Goal: Task Accomplishment & Management: Use online tool/utility

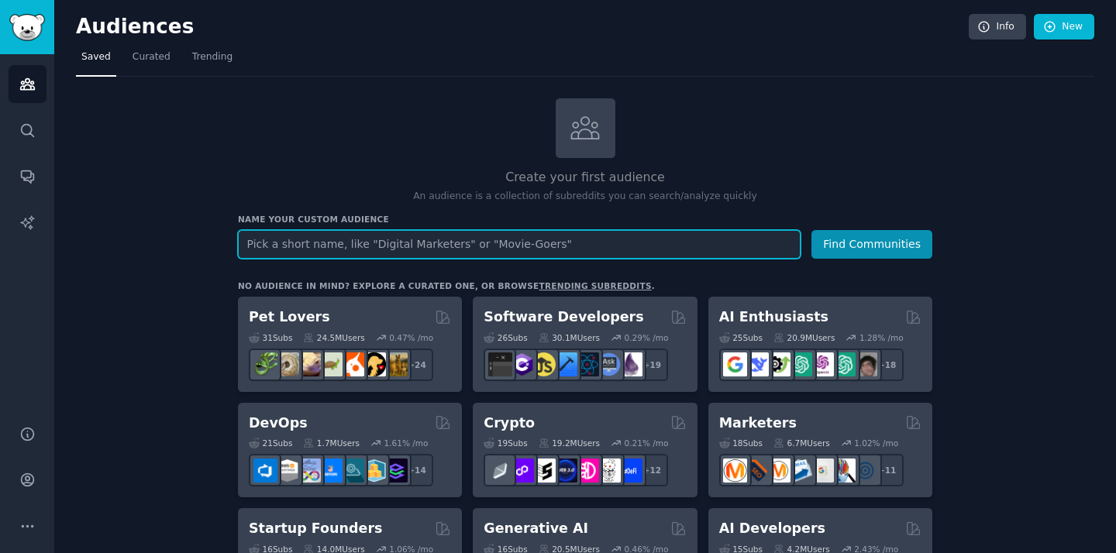
click at [380, 255] on input "text" at bounding box center [519, 244] width 563 height 29
click at [442, 257] on input "text" at bounding box center [519, 244] width 563 height 29
type input "Eco body care"
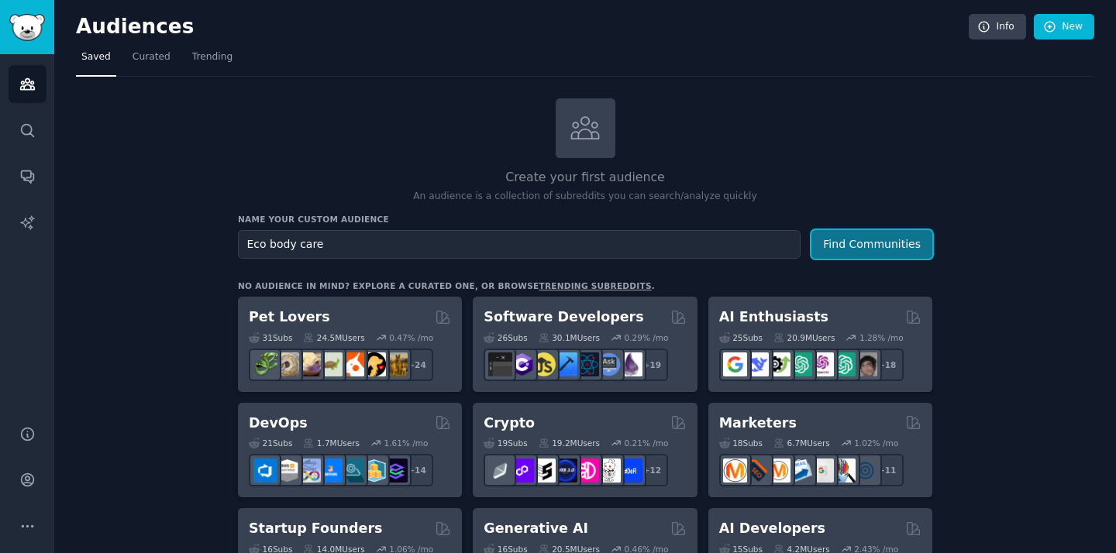
click at [887, 250] on button "Find Communities" at bounding box center [872, 244] width 121 height 29
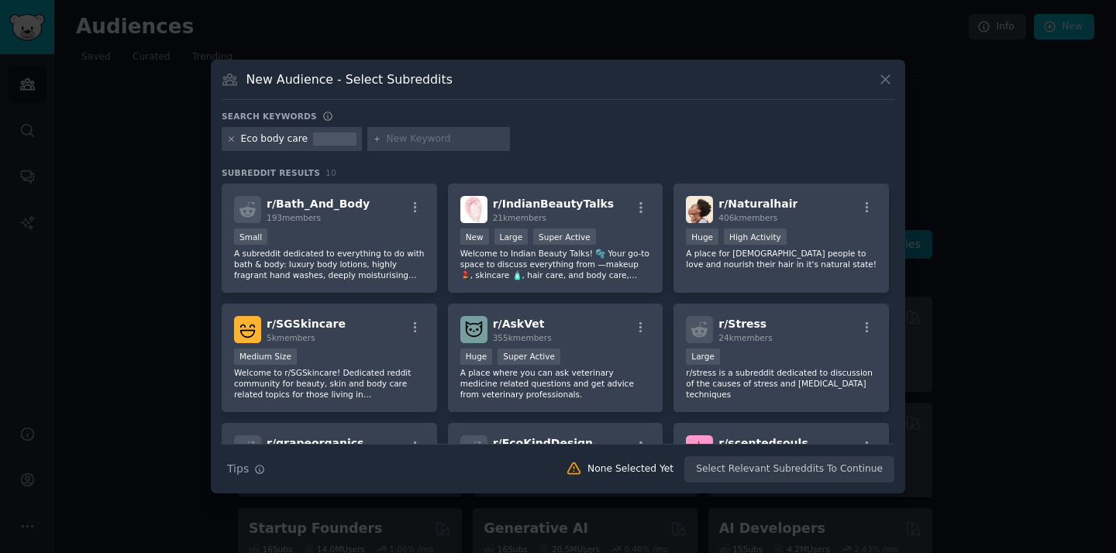
click at [231, 137] on icon at bounding box center [231, 139] width 9 height 9
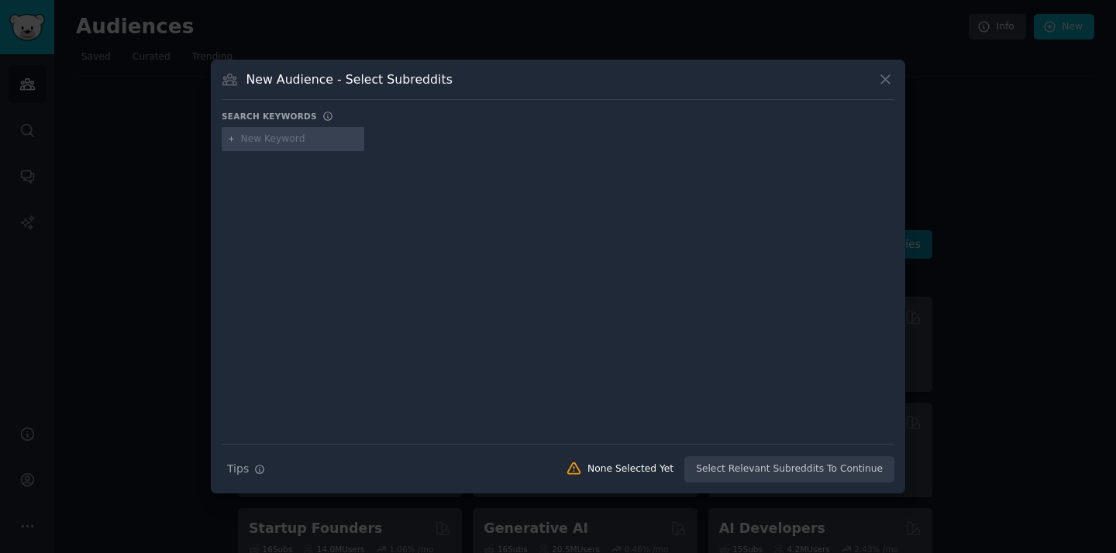
click at [325, 149] on div at bounding box center [293, 139] width 143 height 25
click at [282, 136] on input "text" at bounding box center [300, 140] width 118 height 14
type input "Z"
type input "Zero waste beauty"
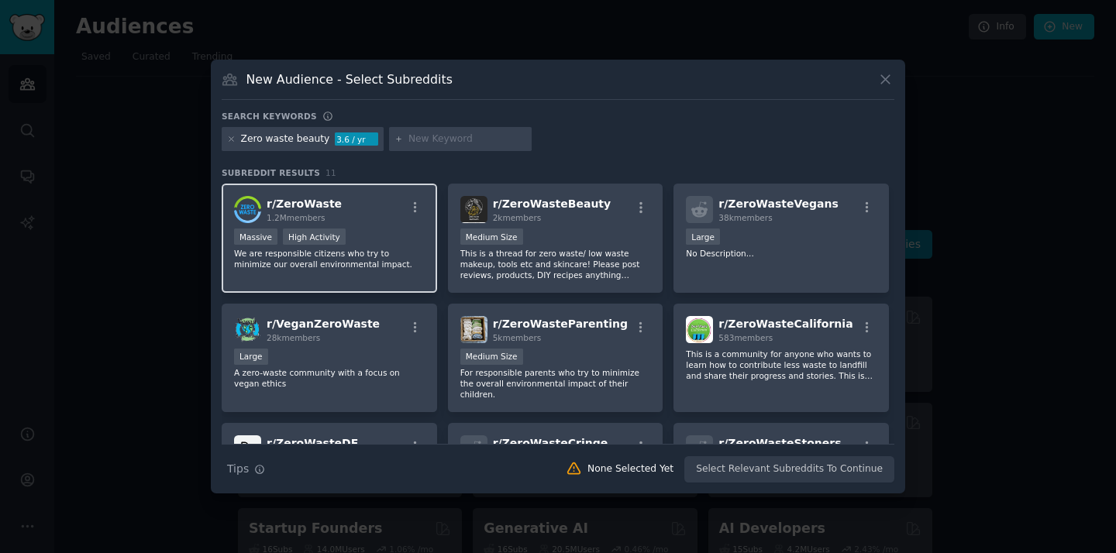
click at [363, 203] on div "r/ ZeroWaste 1.2M members" at bounding box center [329, 209] width 191 height 27
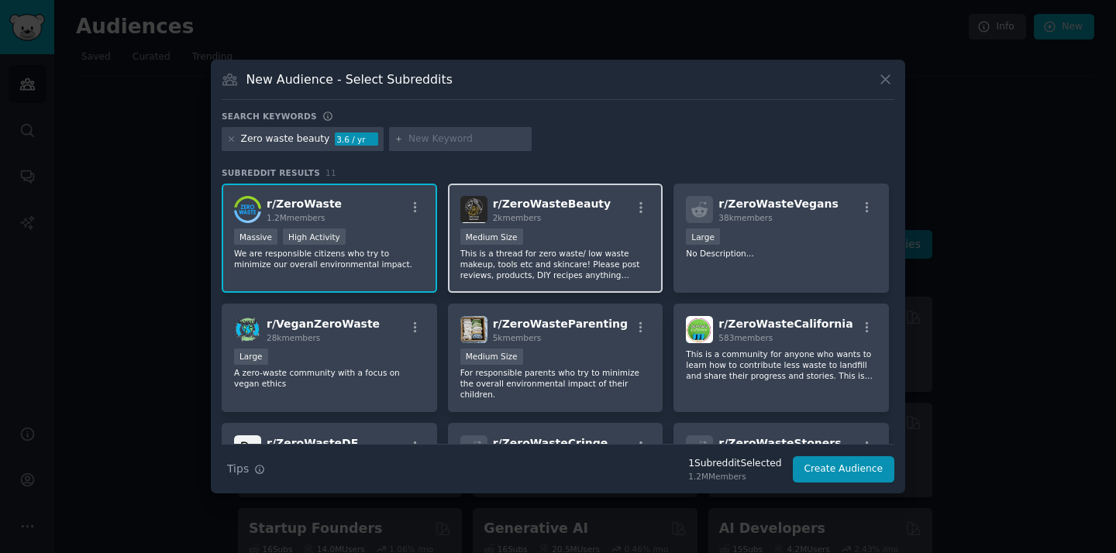
click at [577, 209] on span "r/ ZeroWasteBeauty" at bounding box center [552, 204] width 119 height 12
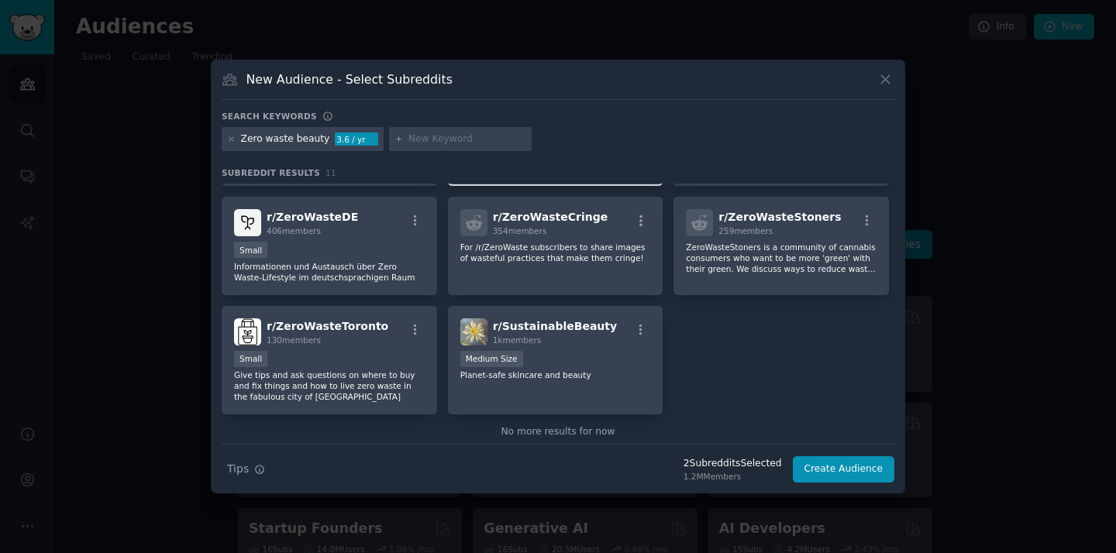
scroll to position [239, 0]
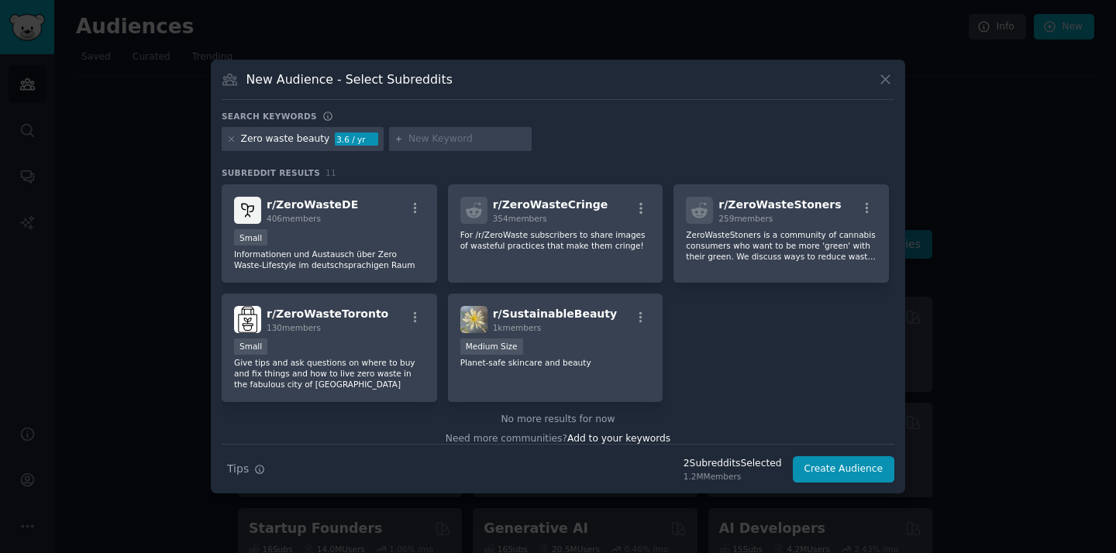
click at [442, 140] on input "text" at bounding box center [468, 140] width 118 height 14
type input "Ethical beauty"
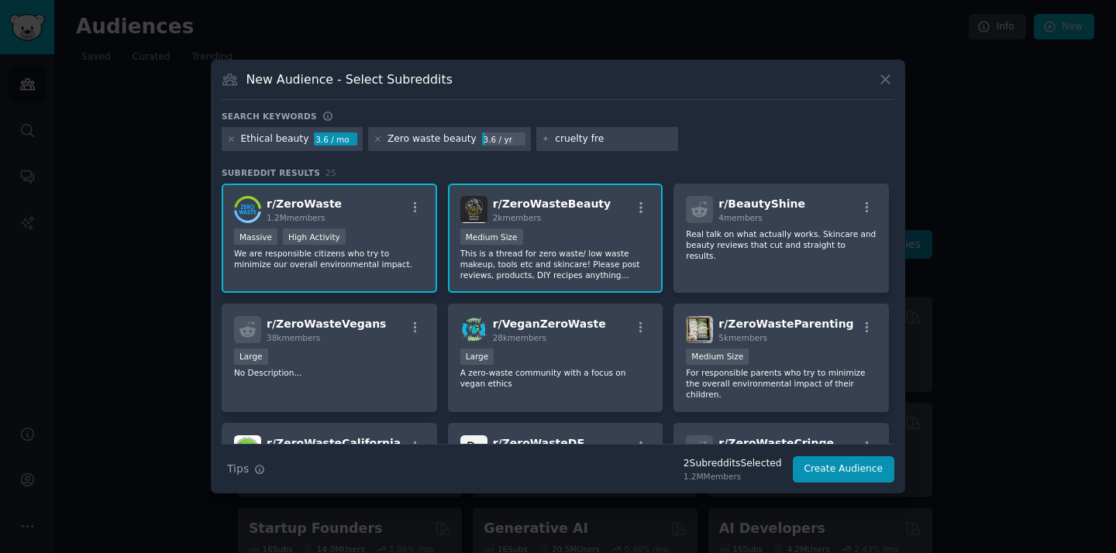
type input "cruelty free"
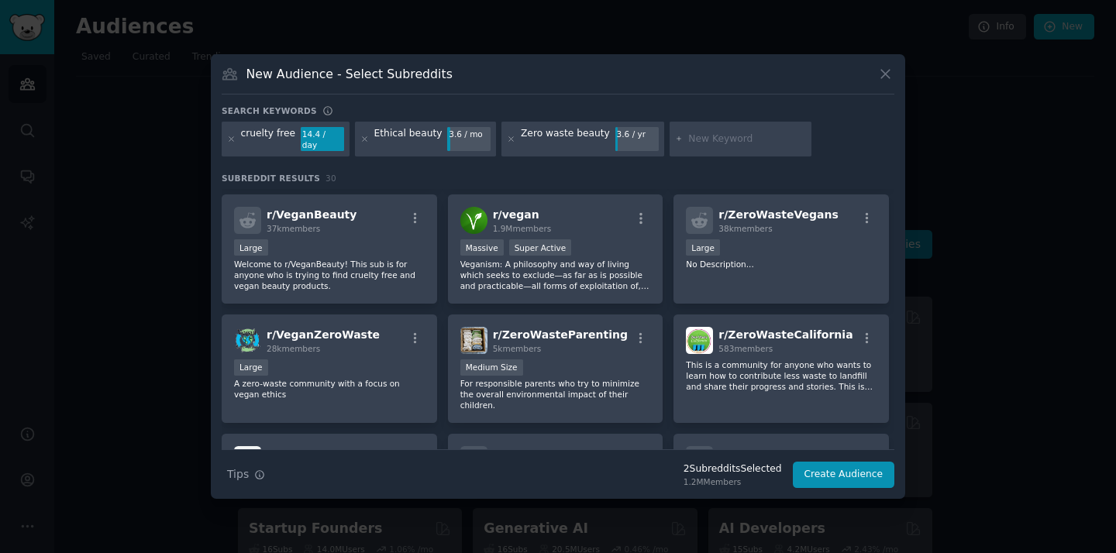
scroll to position [231, 0]
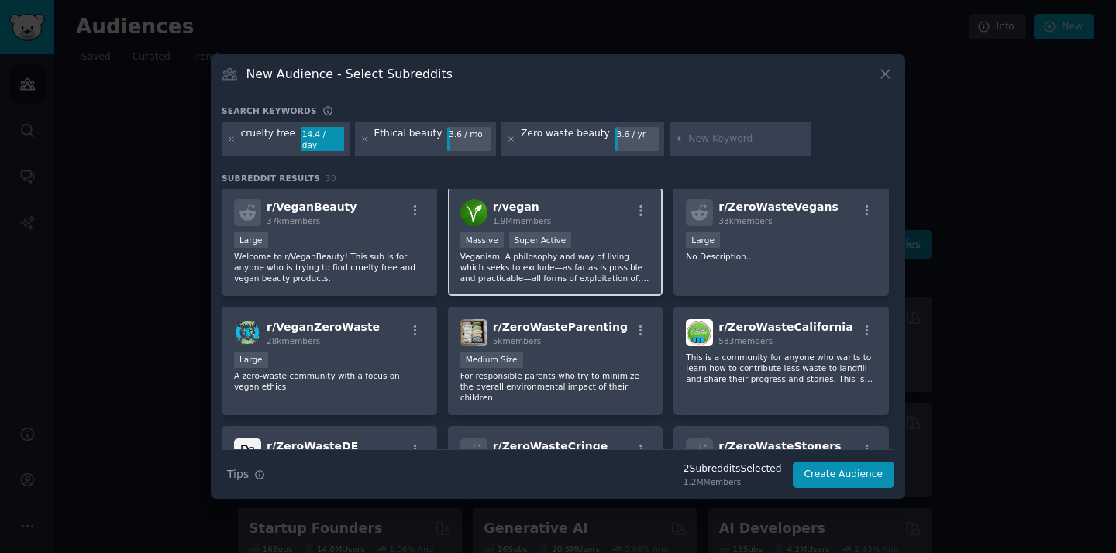
click at [644, 265] on p "Veganism: A philosophy and way of living which seeks to exclude—as far as is po…" at bounding box center [555, 267] width 191 height 33
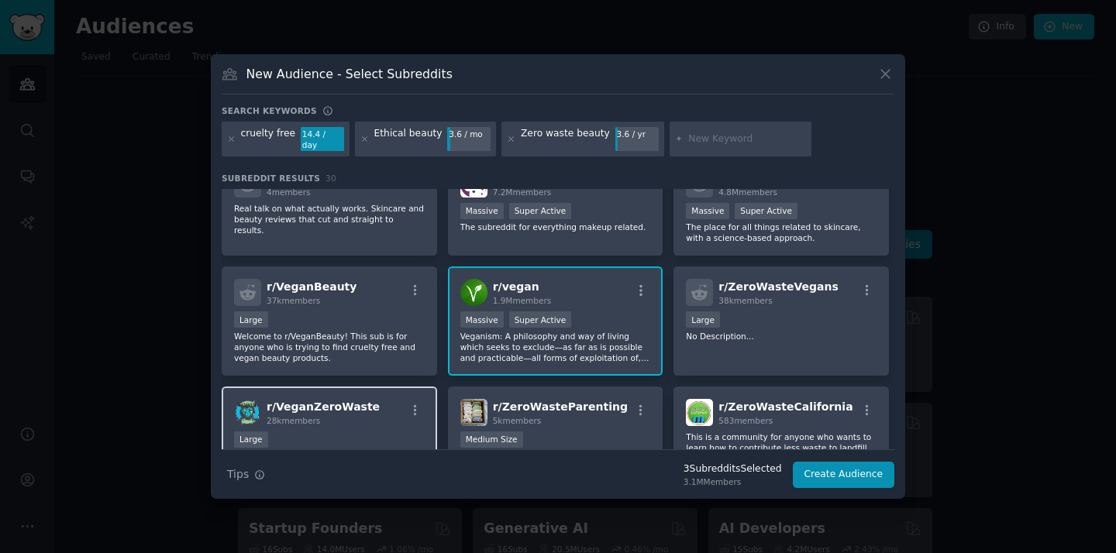
scroll to position [119, 0]
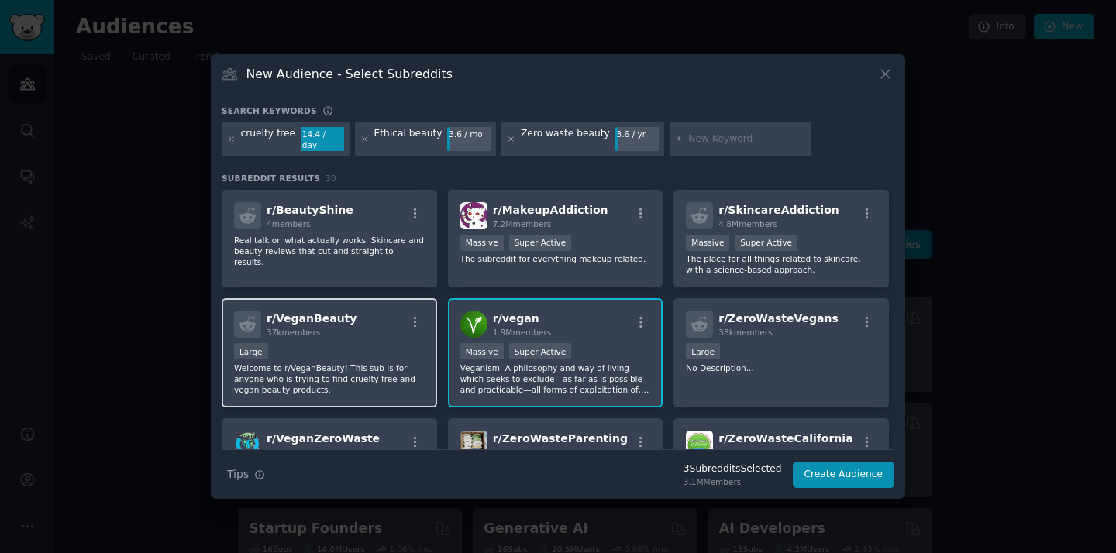
click at [368, 329] on div "r/ VeganBeauty 37k members" at bounding box center [329, 324] width 191 height 27
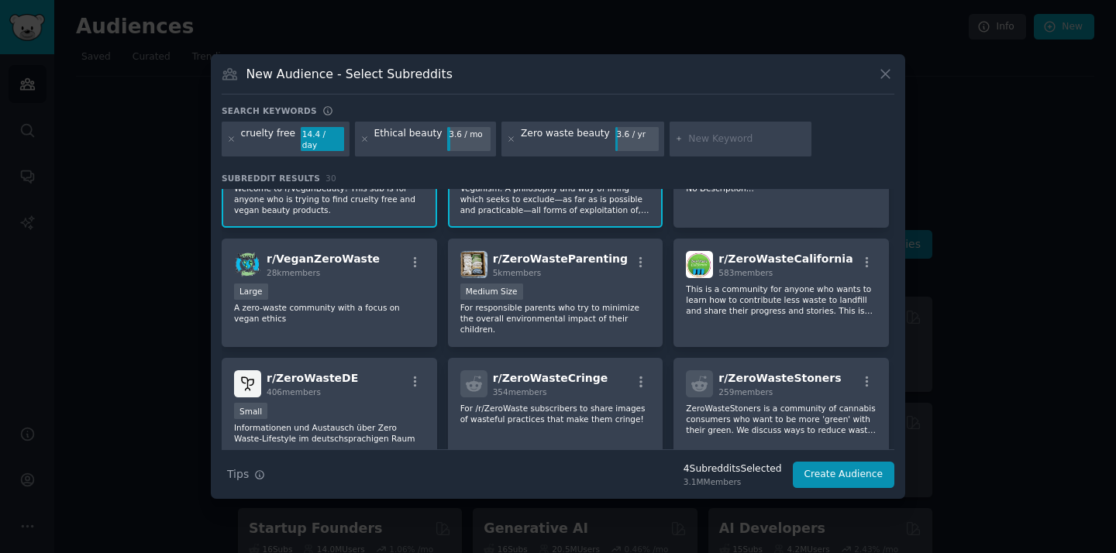
scroll to position [0, 0]
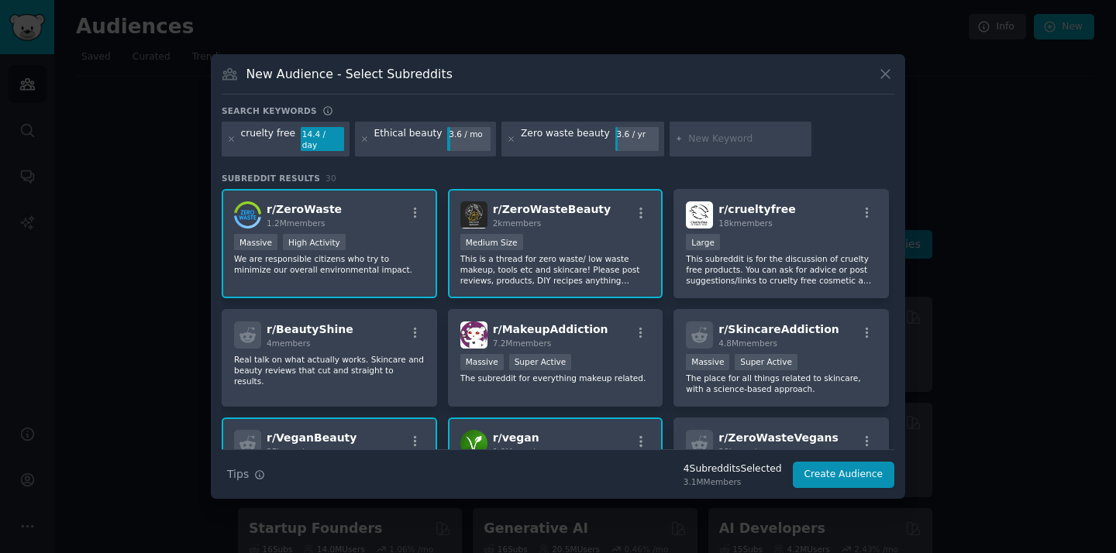
click at [688, 135] on input "text" at bounding box center [747, 140] width 118 height 14
type input "Shamoo bars"
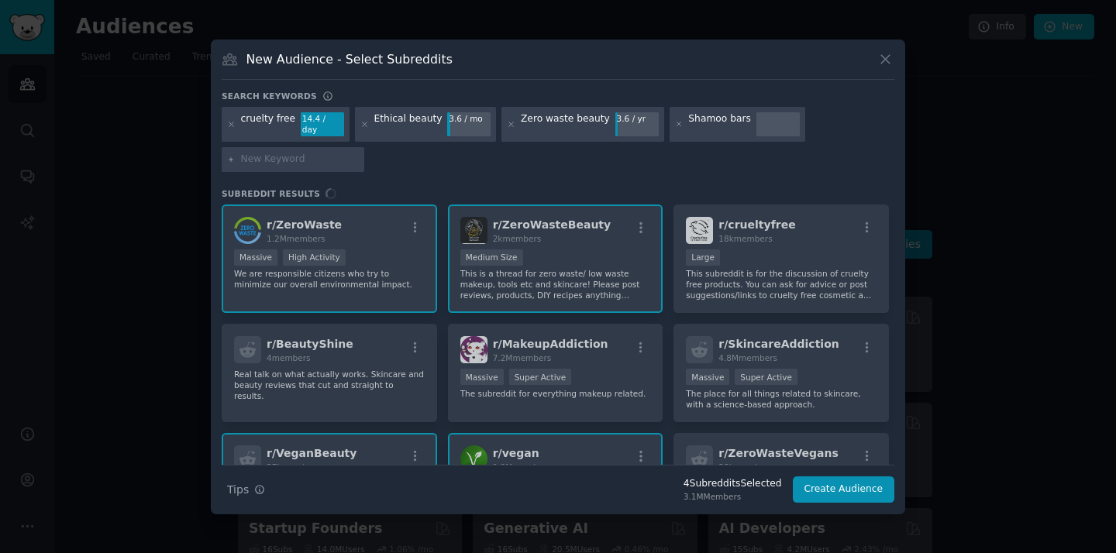
click at [700, 121] on div "Shamoo bars" at bounding box center [719, 124] width 63 height 25
click at [670, 123] on div "Shamoo bars" at bounding box center [738, 125] width 136 height 36
click at [675, 123] on icon at bounding box center [679, 124] width 9 height 9
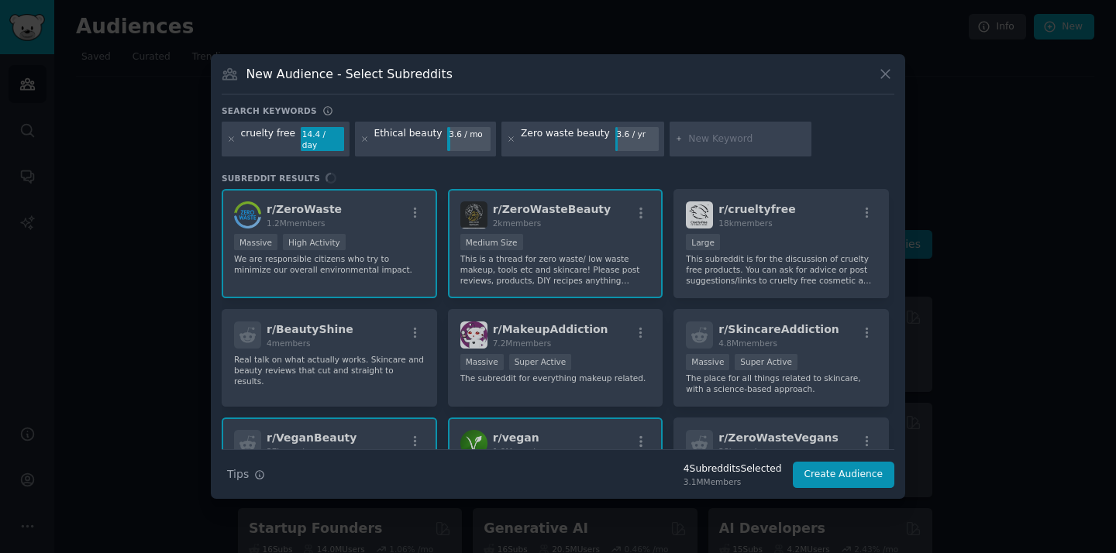
click at [689, 141] on input "text" at bounding box center [747, 140] width 118 height 14
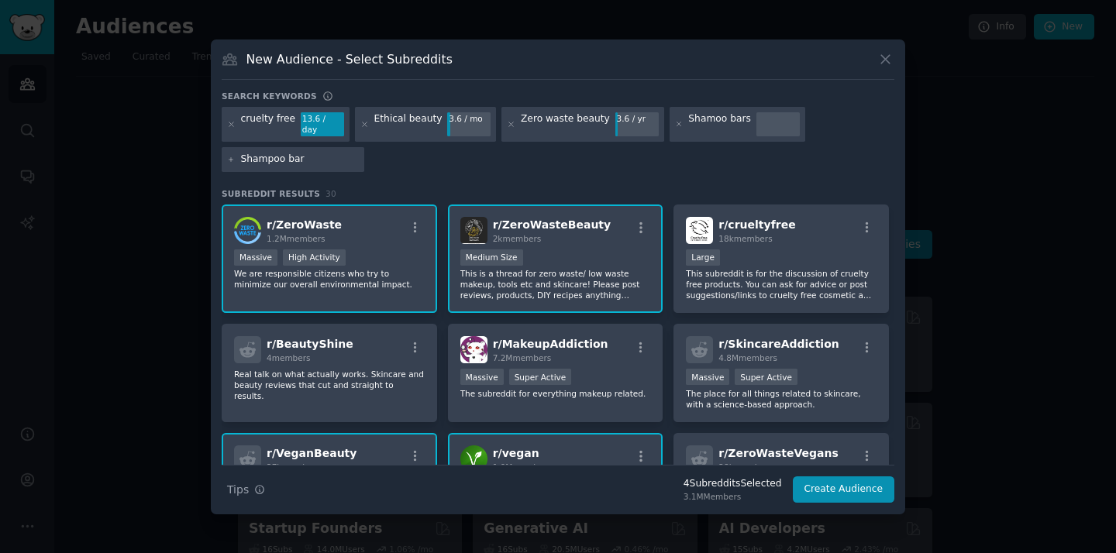
type input "Shampoo bars"
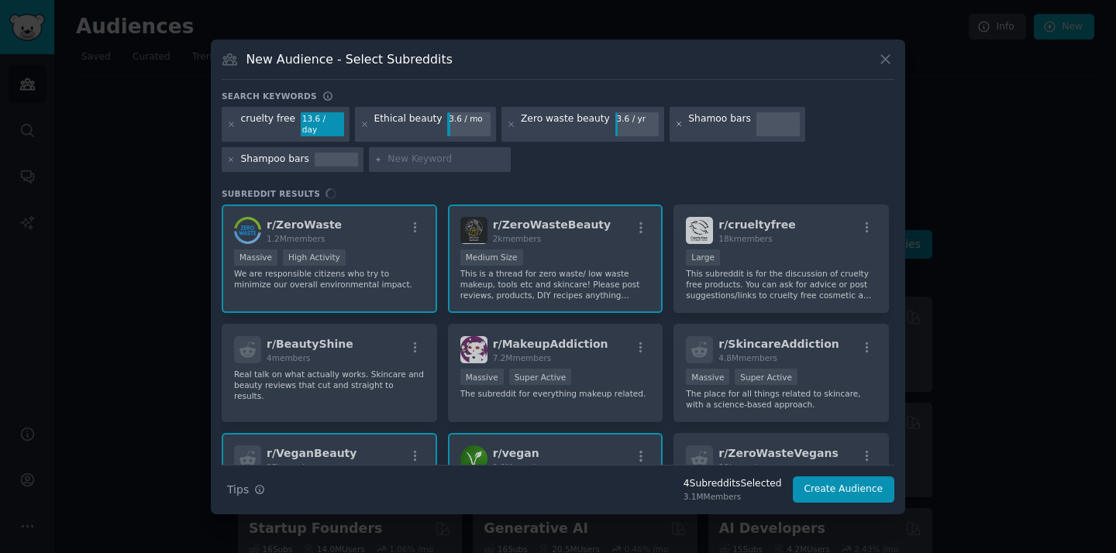
click at [675, 120] on icon at bounding box center [679, 124] width 9 height 9
click at [675, 124] on icon at bounding box center [679, 124] width 9 height 9
click at [717, 133] on div "Shamoo bars" at bounding box center [738, 125] width 136 height 36
click at [406, 147] on div at bounding box center [440, 159] width 143 height 25
click at [409, 156] on input "text" at bounding box center [447, 160] width 118 height 14
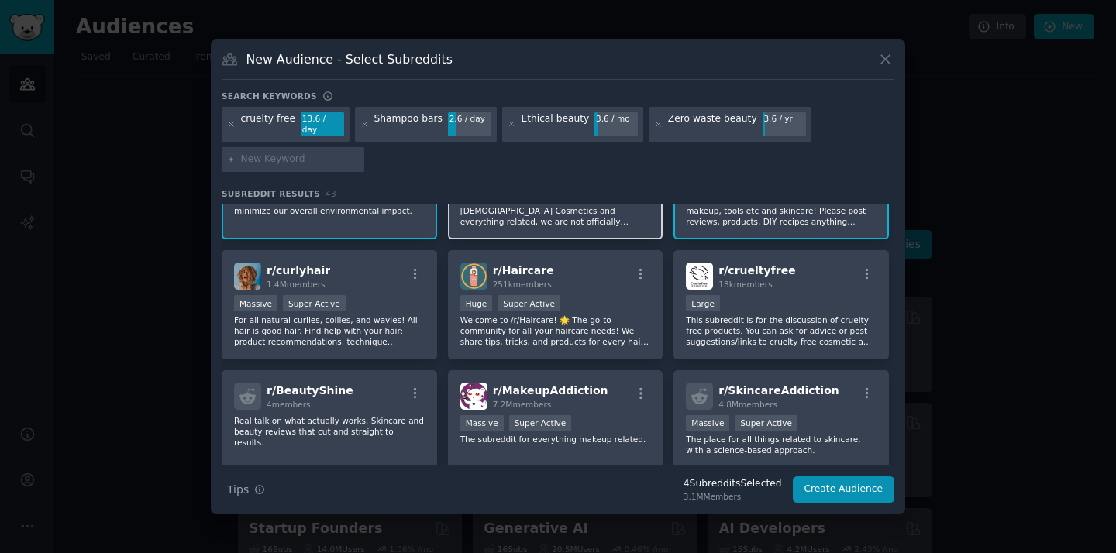
scroll to position [100, 0]
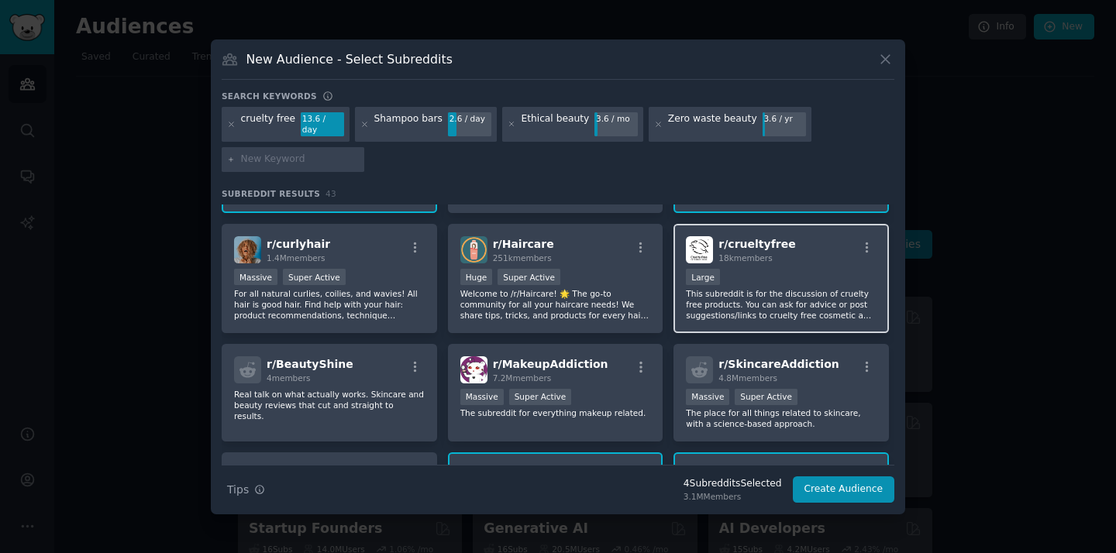
click at [784, 277] on div "10,000 - 100,000 members Large" at bounding box center [781, 278] width 191 height 19
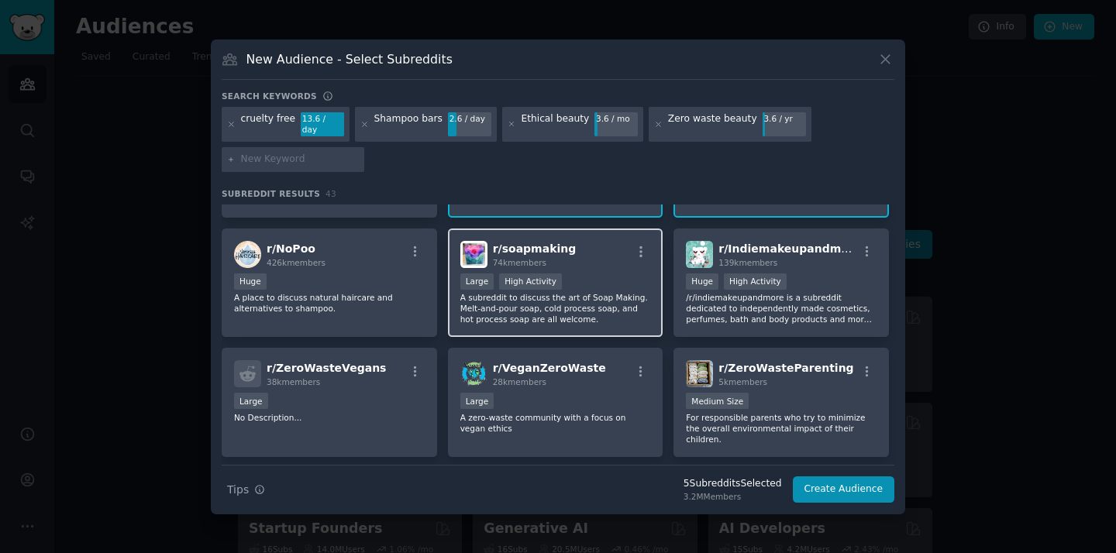
scroll to position [542, 0]
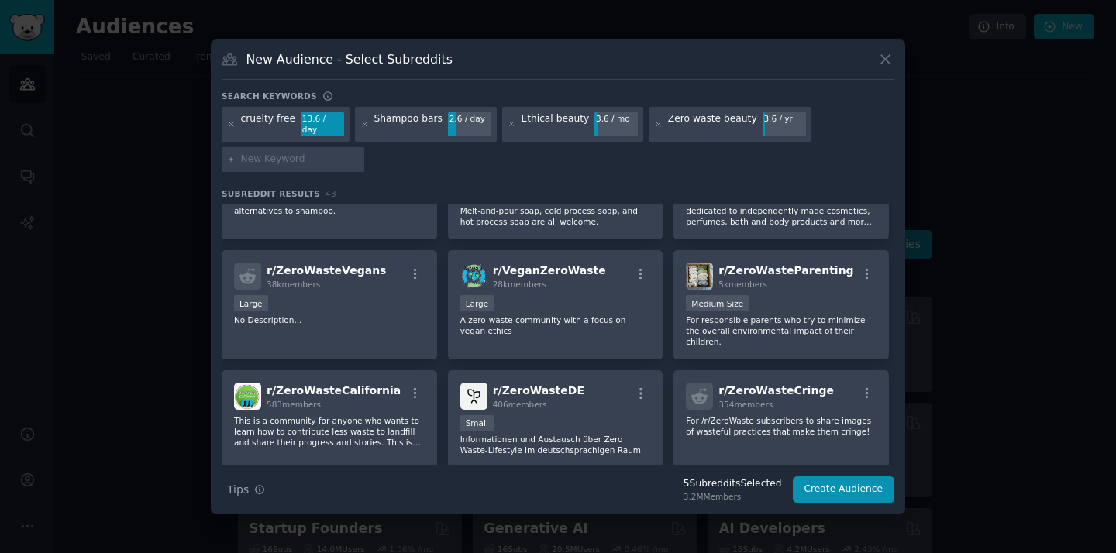
click at [313, 153] on input "text" at bounding box center [300, 160] width 118 height 14
type input "Body care"
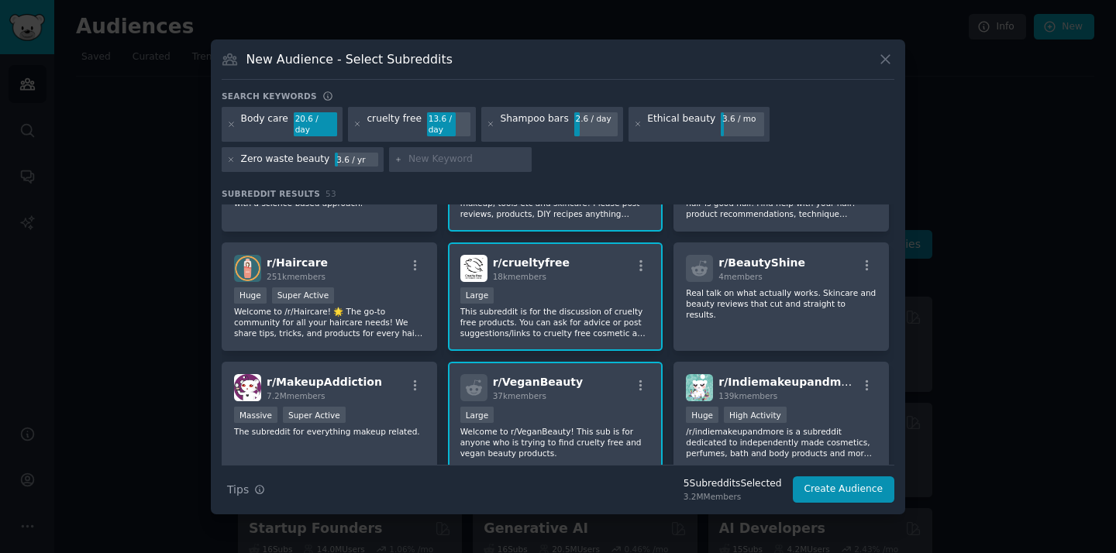
scroll to position [134, 0]
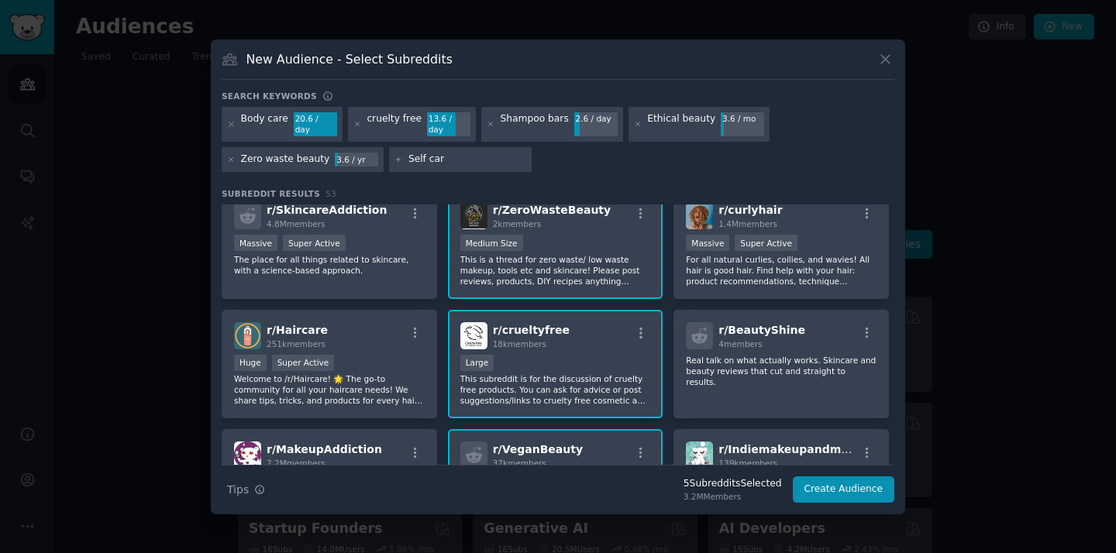
type input "Self care"
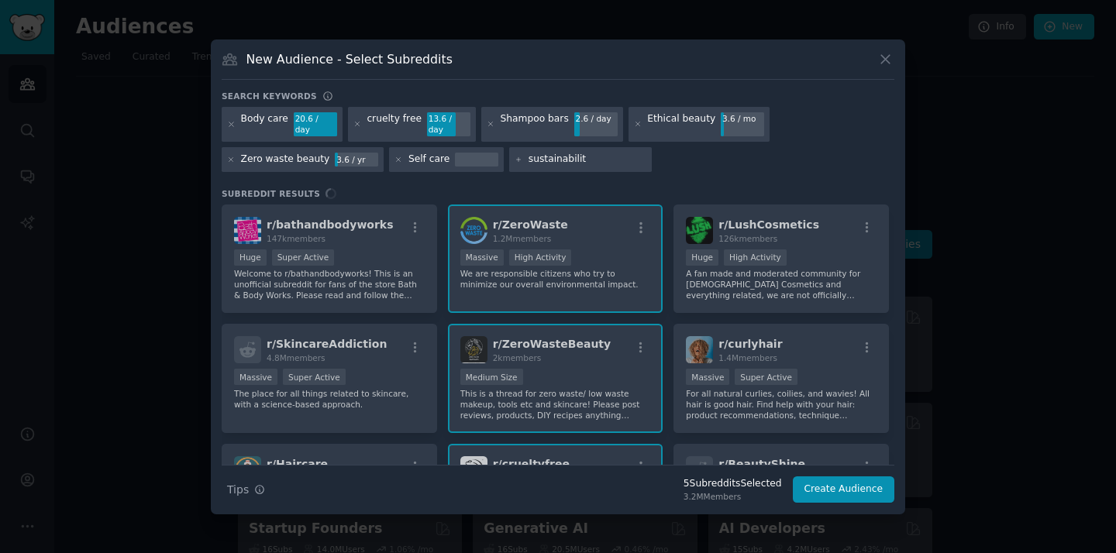
type input "sustainability"
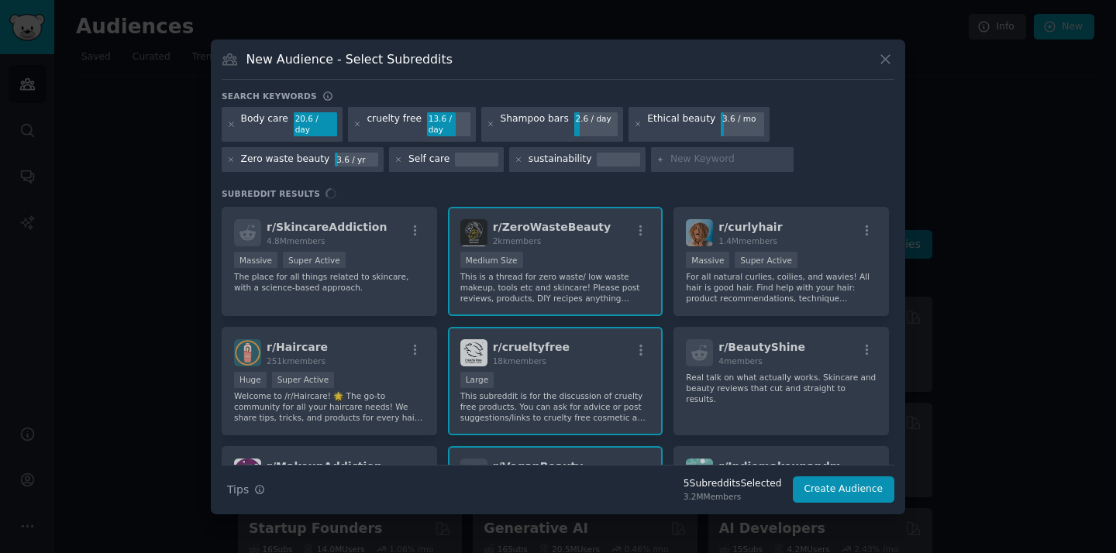
scroll to position [119, 0]
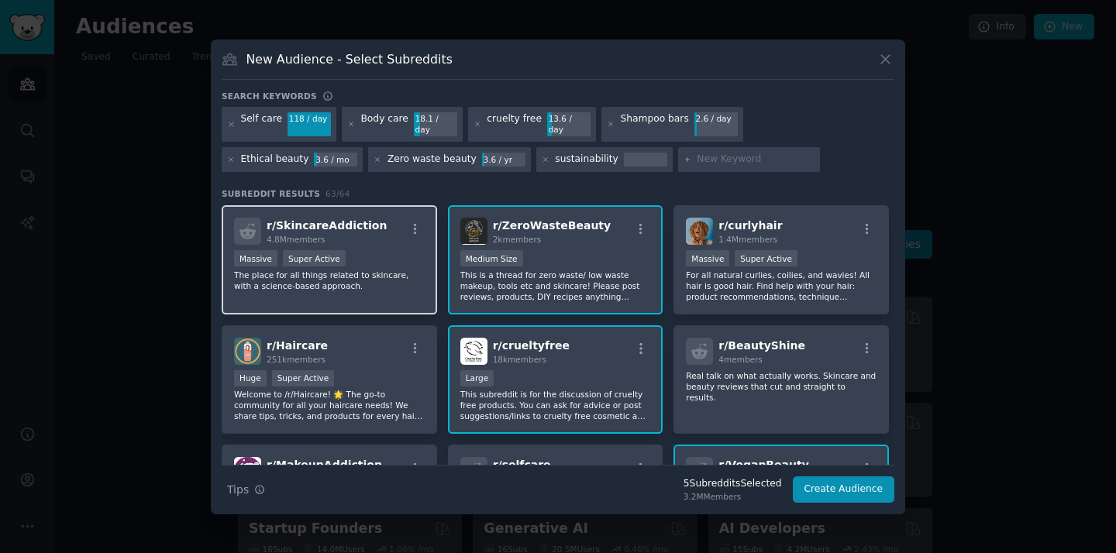
click at [360, 260] on div "Massive Super Active" at bounding box center [329, 259] width 191 height 19
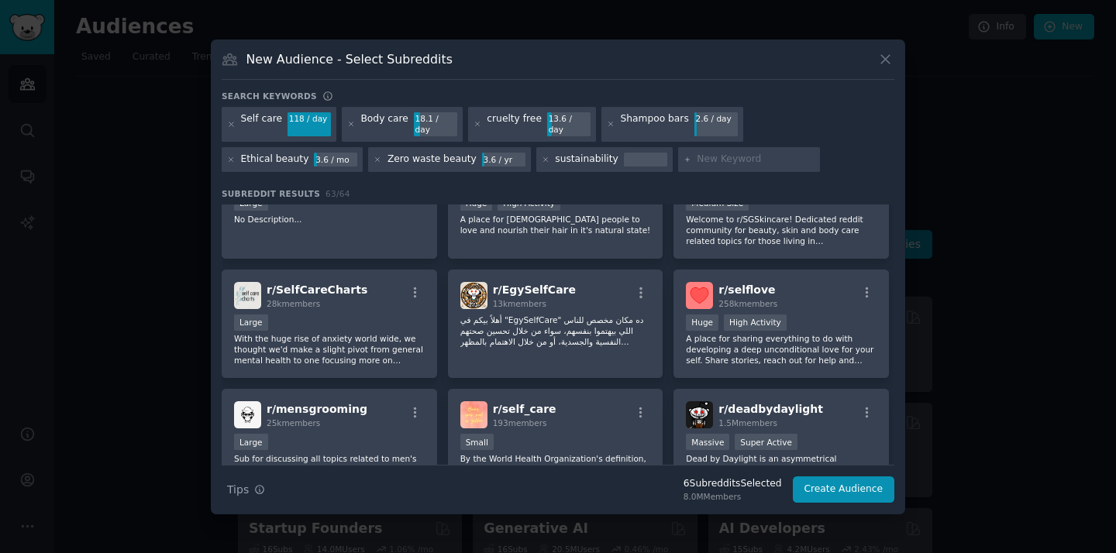
scroll to position [1600, 0]
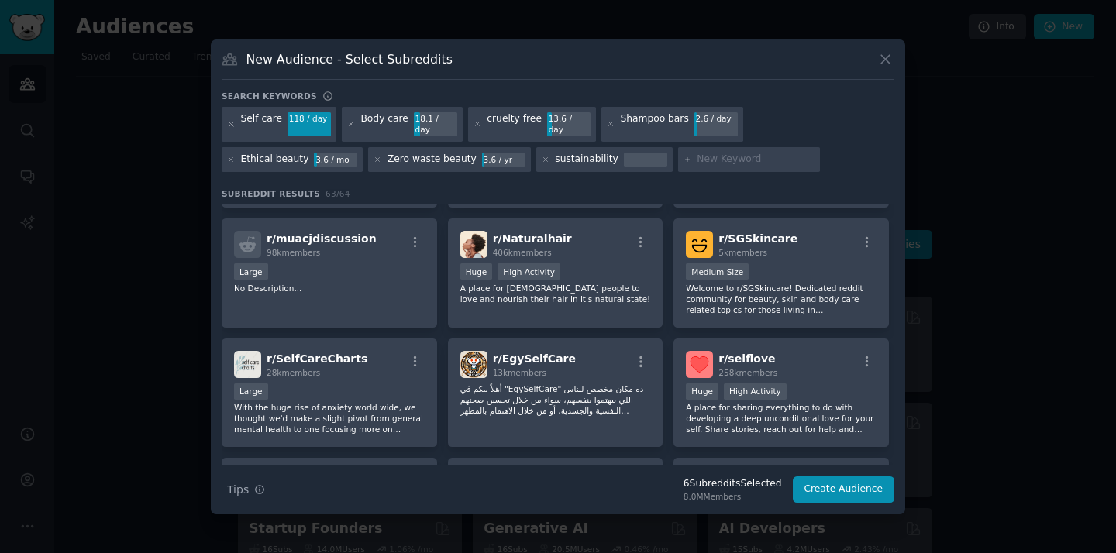
click at [678, 160] on div at bounding box center [749, 159] width 143 height 25
click at [697, 158] on input "text" at bounding box center [756, 160] width 118 height 14
type input "Plastic free"
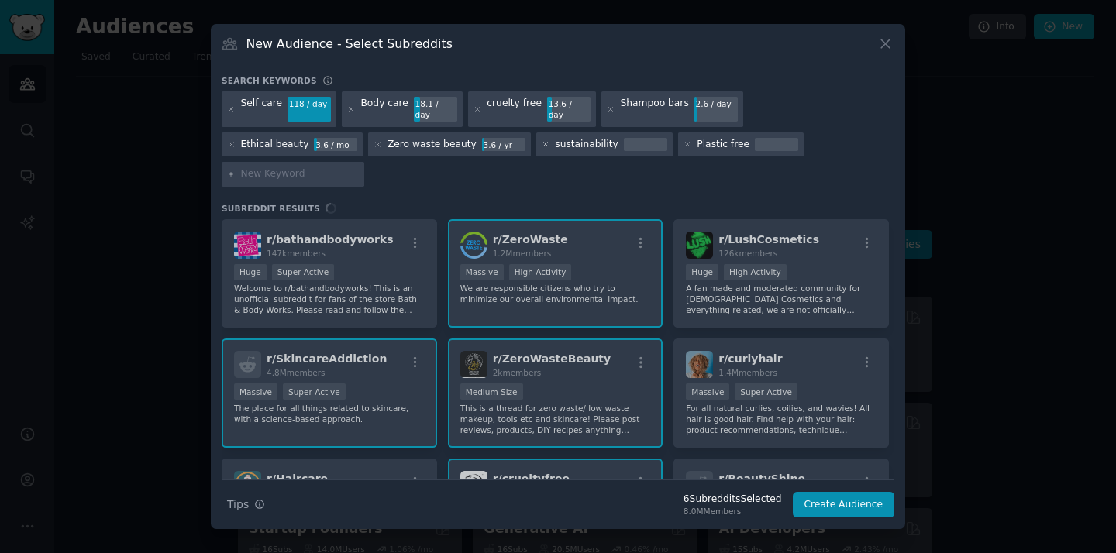
click at [542, 149] on icon at bounding box center [546, 144] width 9 height 9
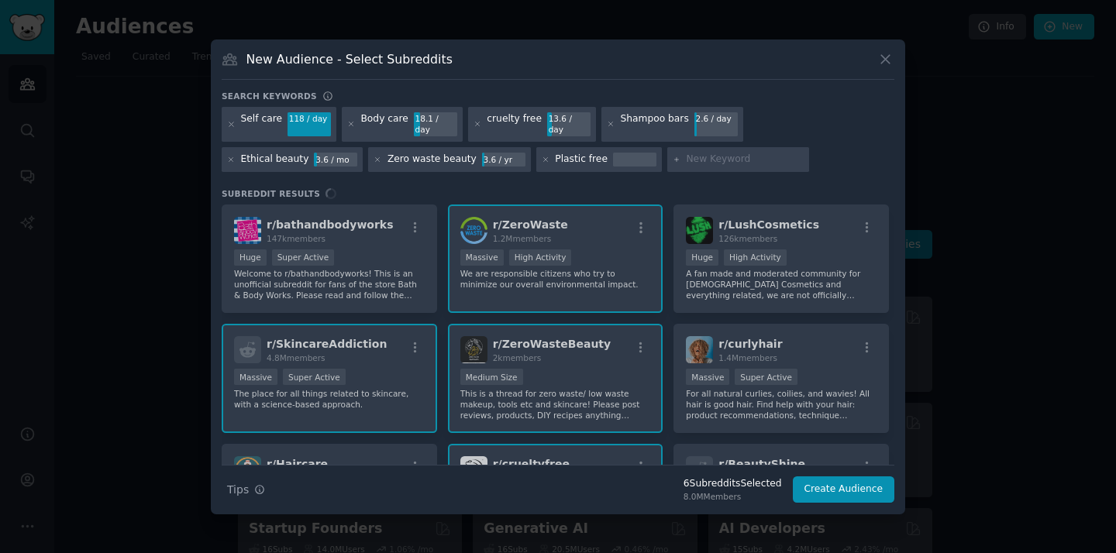
click at [686, 158] on input "text" at bounding box center [745, 160] width 118 height 14
type input "sustainable"
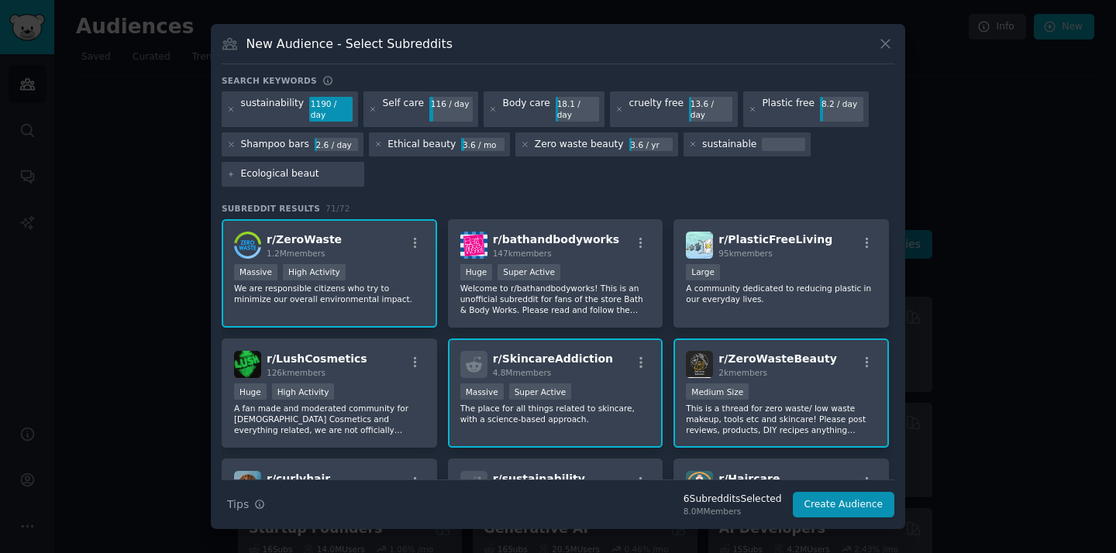
type input "Ecological beauty"
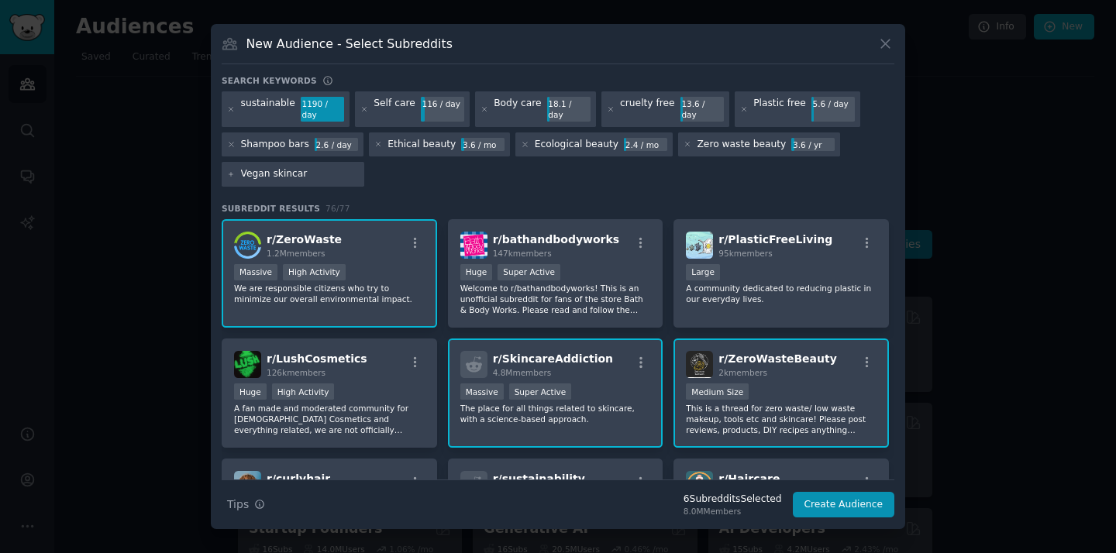
type input "Vegan skincare"
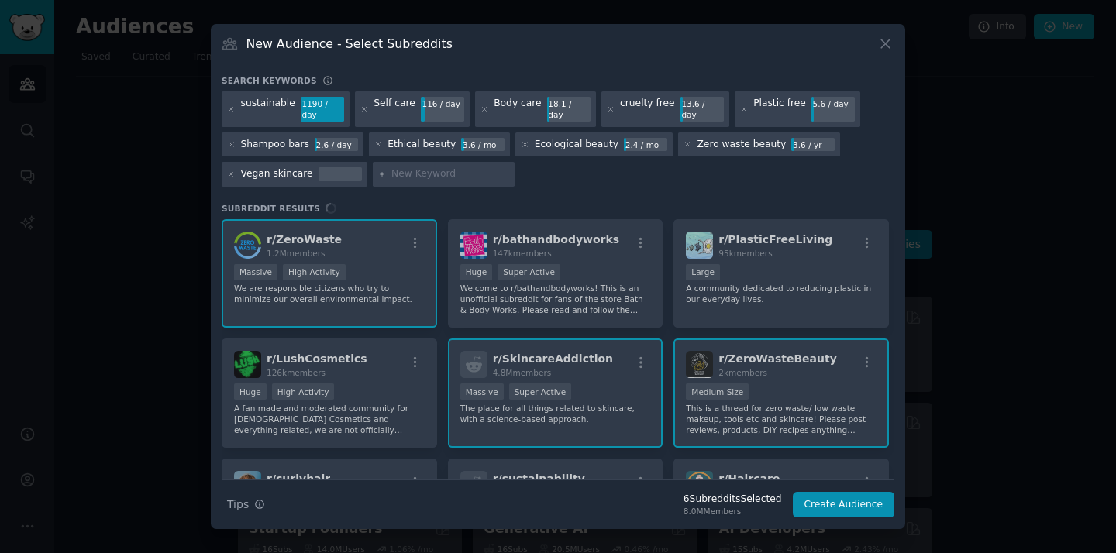
click at [710, 248] on div "r/ ZeroWaste 1.2M members Massive High Activity We are responsible citizens who…" at bounding box center [558, 349] width 673 height 260
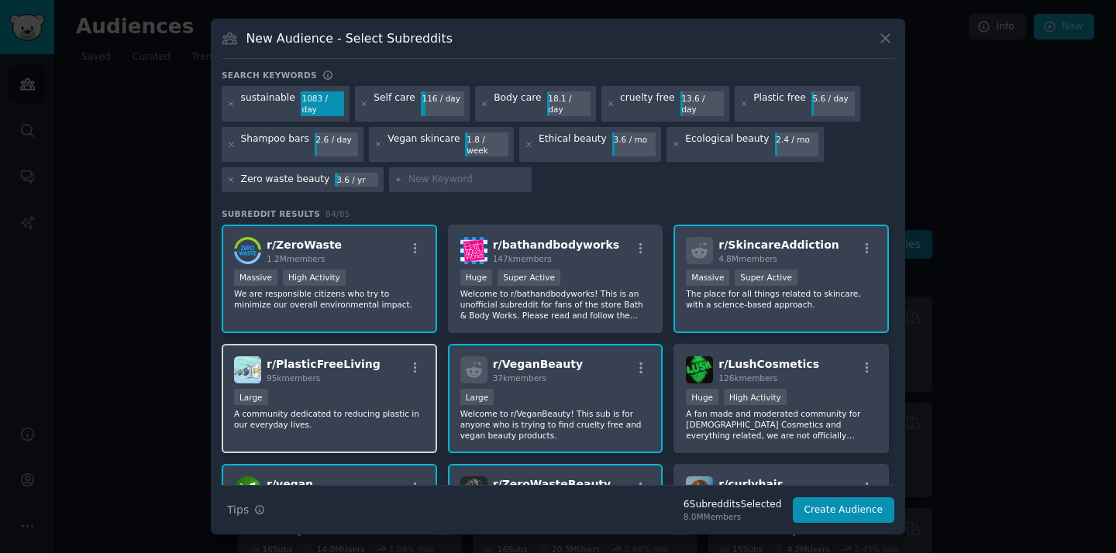
click at [396, 364] on div "r/ PlasticFreeLiving 95k members" at bounding box center [329, 370] width 191 height 27
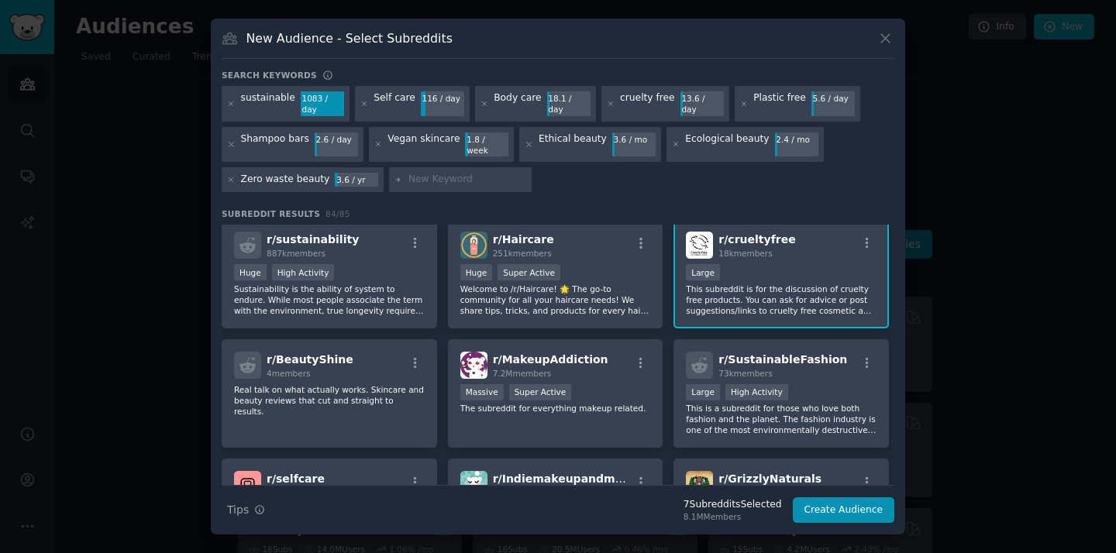
scroll to position [374, 0]
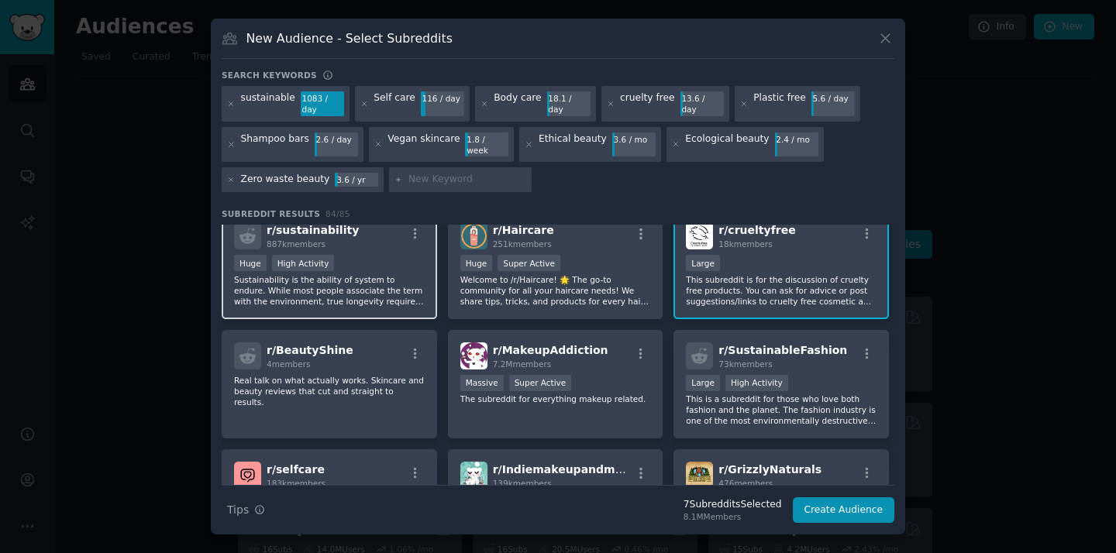
click at [337, 224] on span "r/ sustainability" at bounding box center [313, 230] width 92 height 12
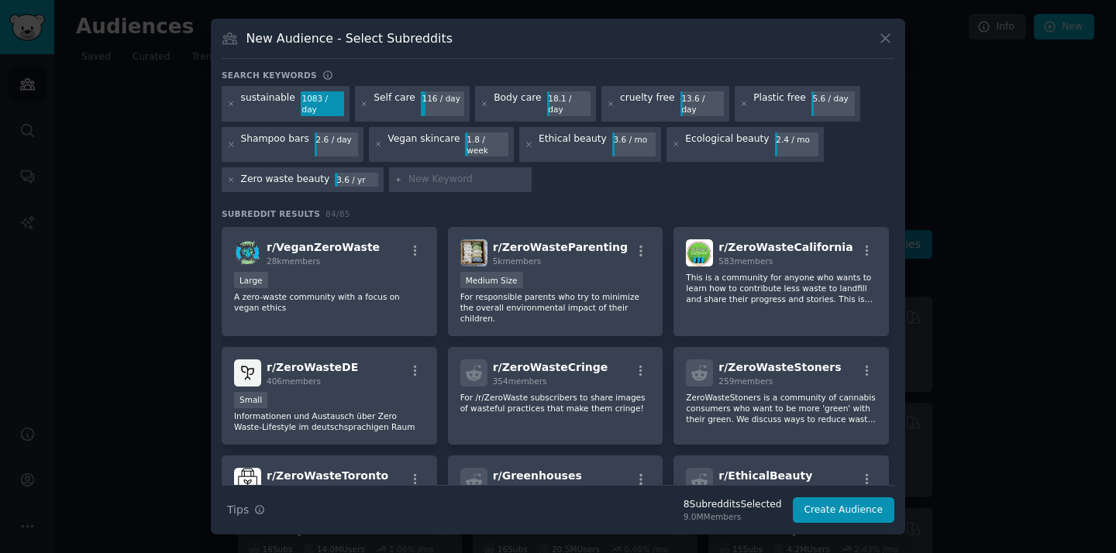
scroll to position [1090, 0]
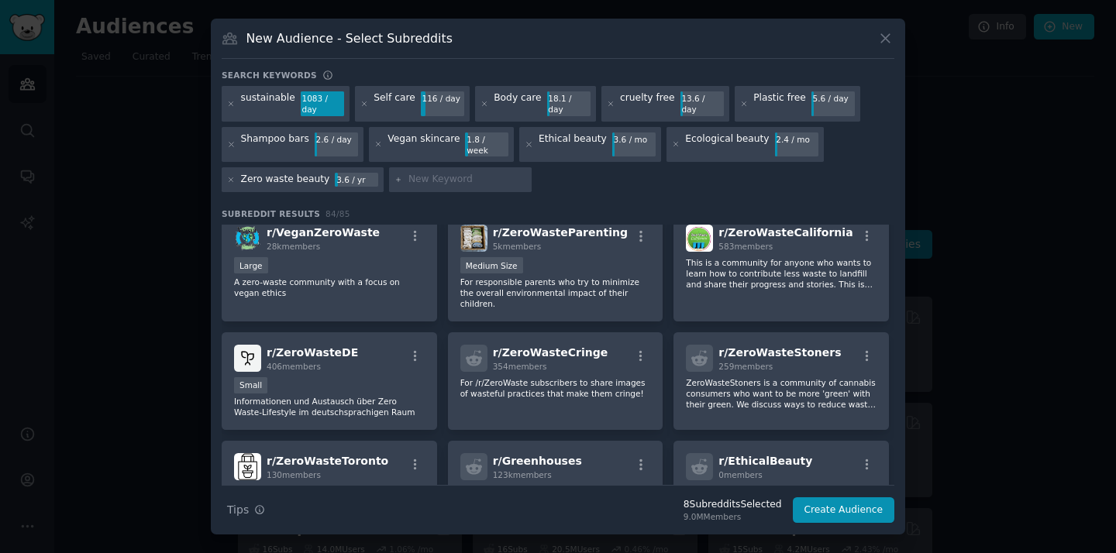
click at [460, 178] on input "text" at bounding box center [468, 180] width 118 height 14
type input "Sustainable beauty"
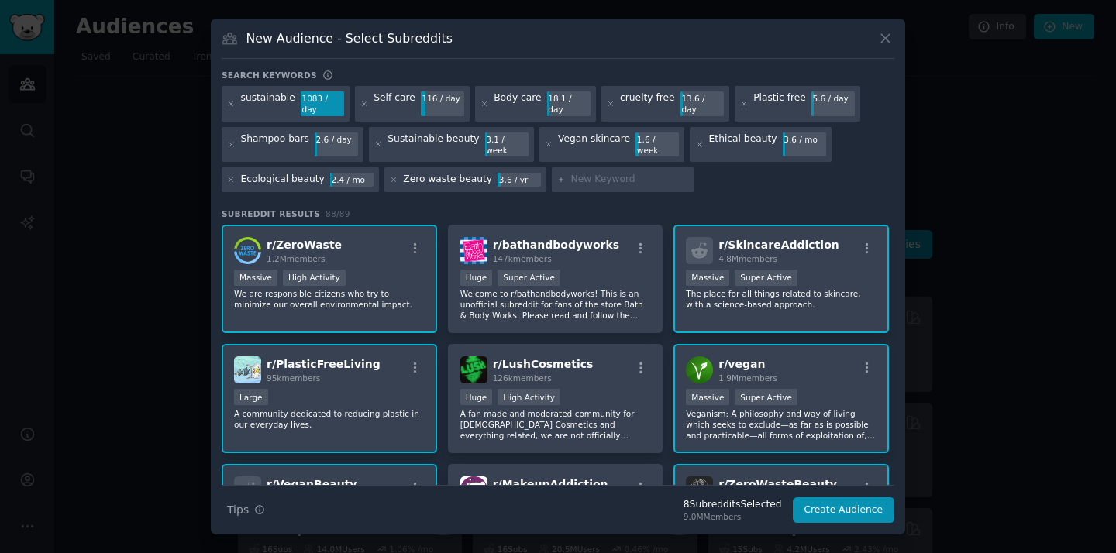
type input "'"
click at [821, 37] on div "New Audience - Select Subreddits" at bounding box center [558, 43] width 673 height 29
click at [860, 501] on button "Create Audience" at bounding box center [844, 511] width 102 height 26
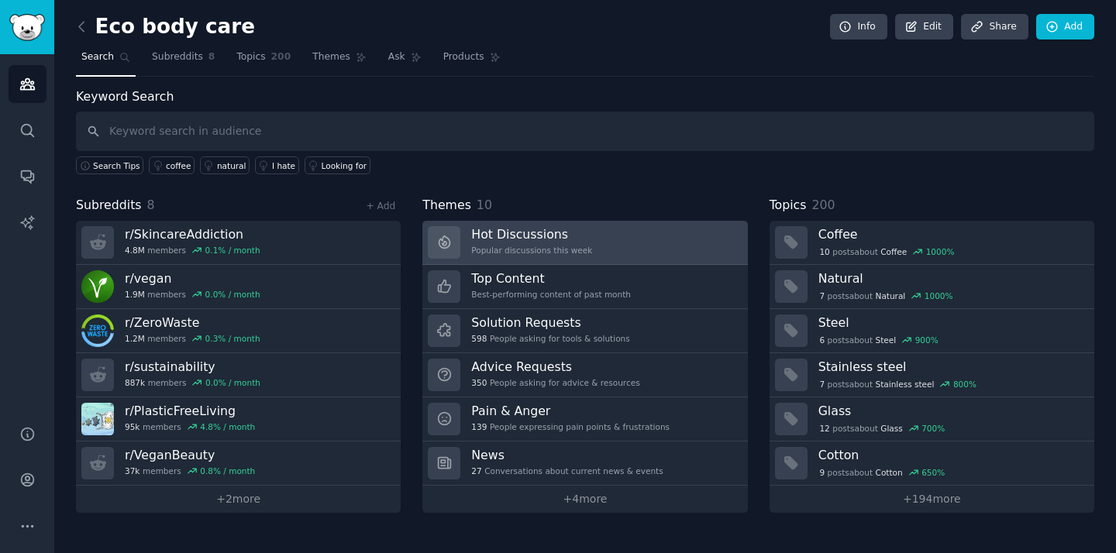
click at [588, 249] on link "Hot Discussions Popular discussions this week" at bounding box center [584, 243] width 325 height 44
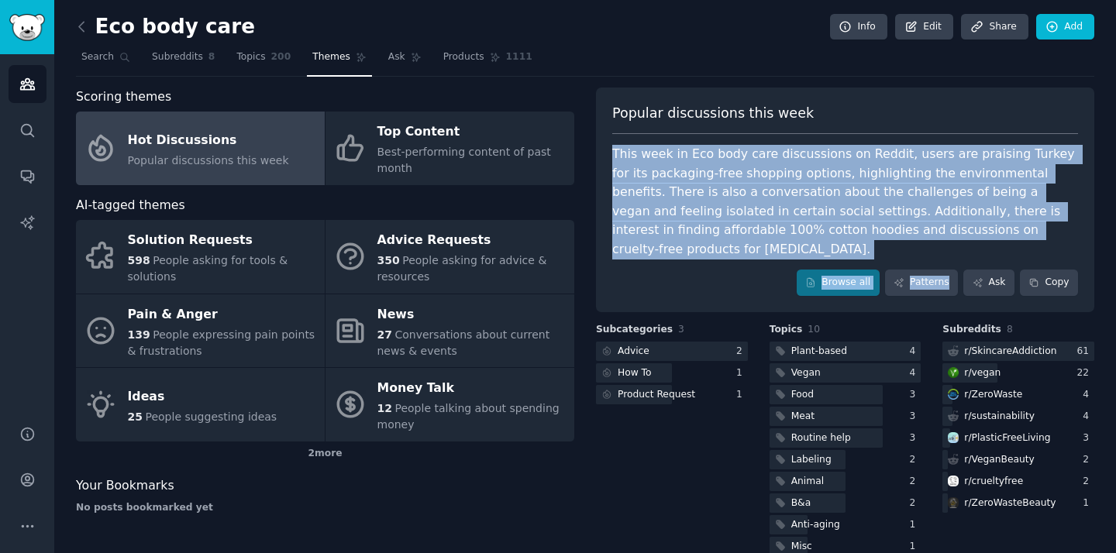
drag, startPoint x: 613, startPoint y: 160, endPoint x: 1003, endPoint y: 240, distance: 398.0
click at [1003, 240] on div "Popular discussions this week This week in Eco body care discussions on Reddit,…" at bounding box center [845, 200] width 498 height 225
copy div "This week in Eco body care discussions on Reddit, users are praising Turkey for…"
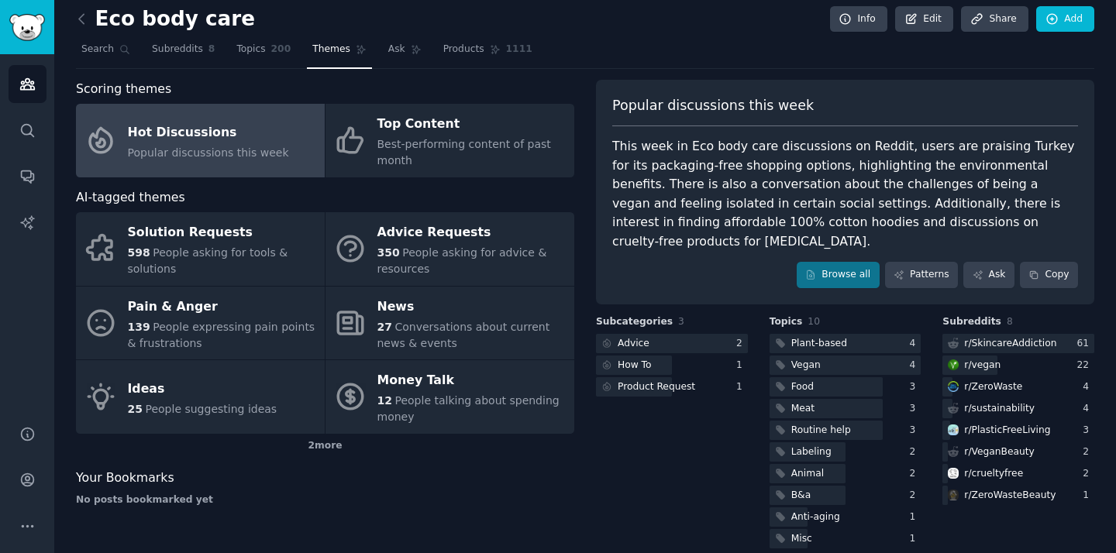
click at [772, 117] on div "Popular discussions this week" at bounding box center [845, 111] width 466 height 31
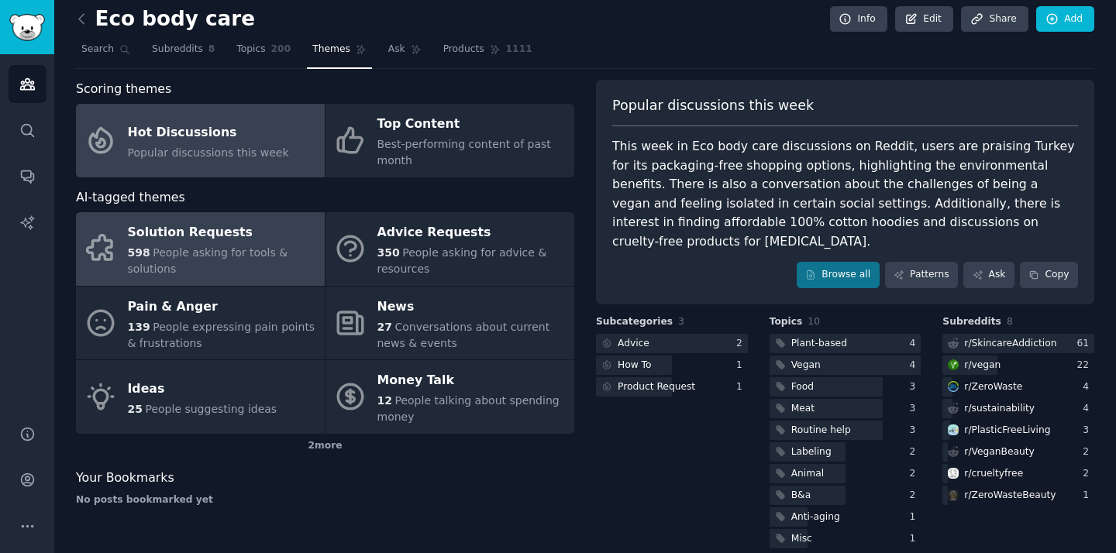
click at [280, 219] on link "Solution Requests 598 People asking for tools & solutions" at bounding box center [200, 249] width 249 height 74
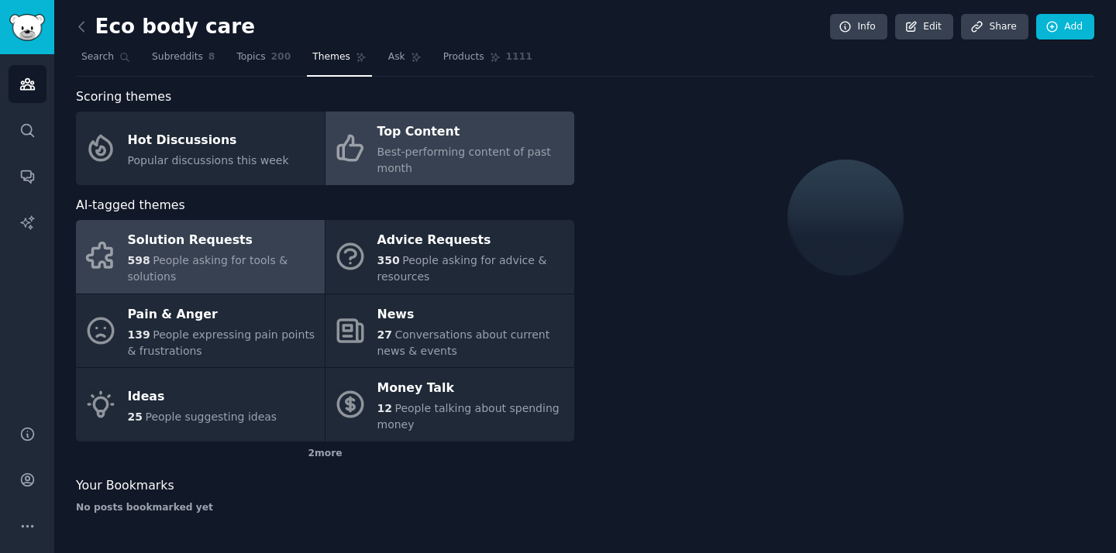
click at [397, 151] on span "Best-performing content of past month" at bounding box center [464, 160] width 174 height 29
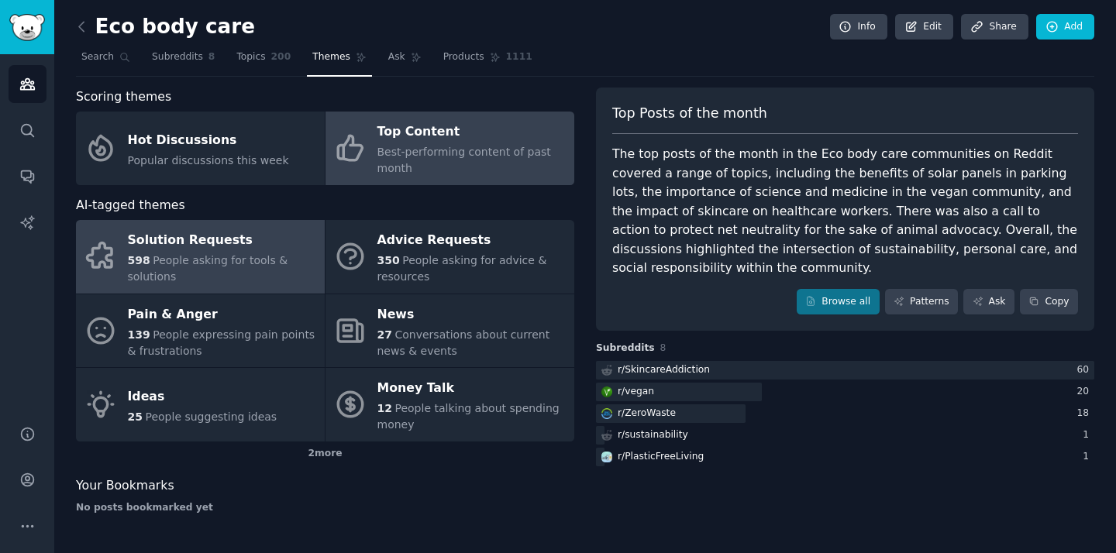
click at [200, 249] on div "Solution Requests" at bounding box center [222, 241] width 189 height 25
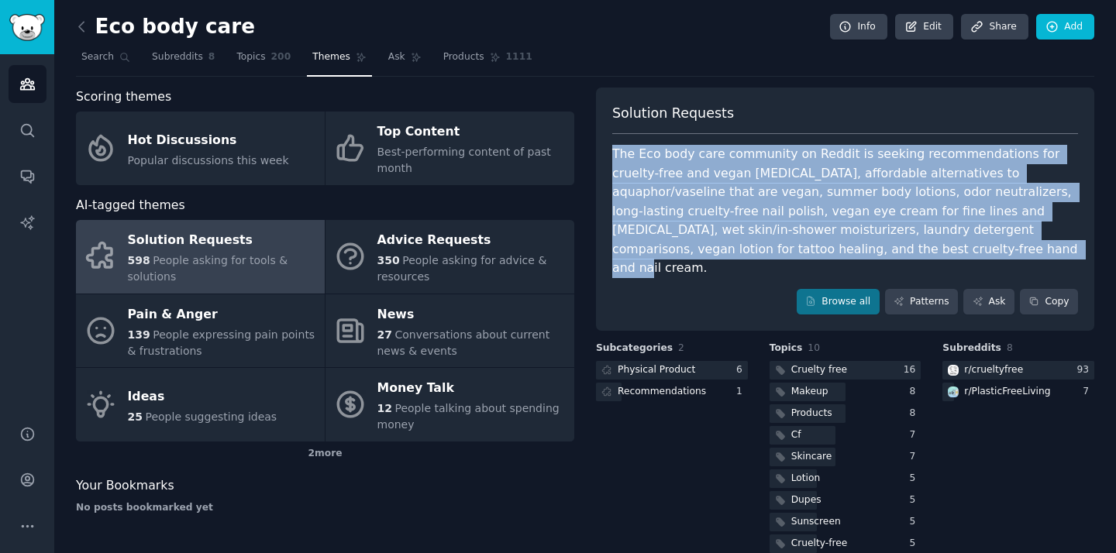
drag, startPoint x: 610, startPoint y: 148, endPoint x: 860, endPoint y: 246, distance: 268.0
click at [860, 246] on div "The Eco body care community on Reddit is seeking recommendations for cruelty-fr…" at bounding box center [845, 211] width 466 height 133
copy div "The Eco body care community on Reddit is seeking recommendations for cruelty-fr…"
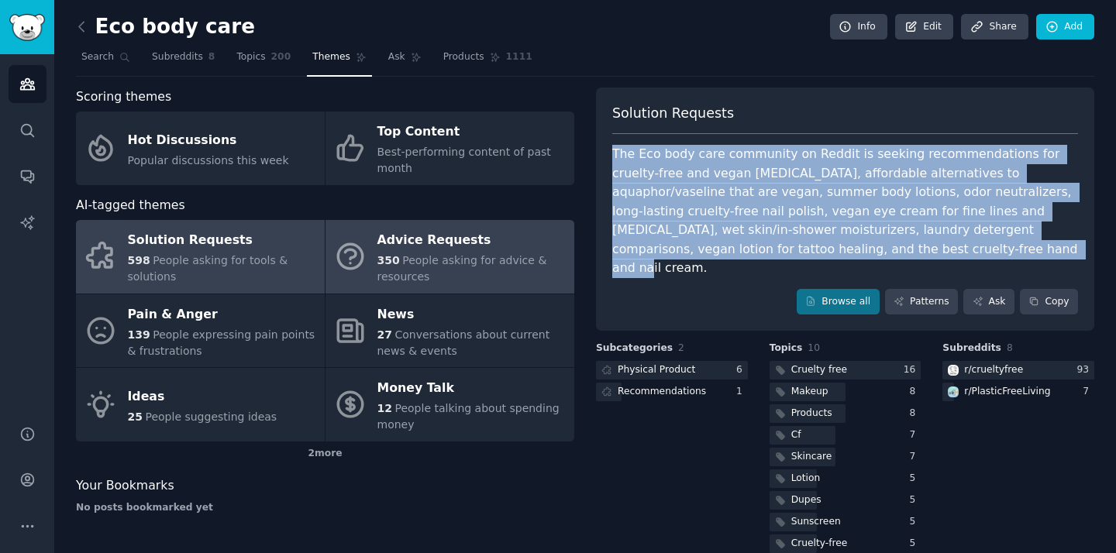
click at [441, 277] on div "350 People asking for advice & resources" at bounding box center [471, 269] width 189 height 33
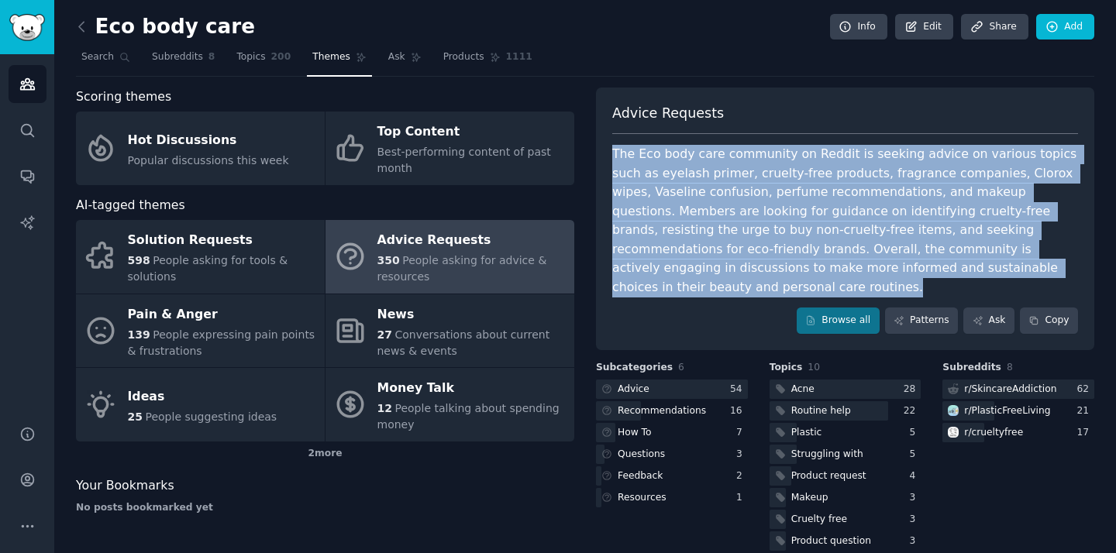
drag, startPoint x: 611, startPoint y: 154, endPoint x: 1060, endPoint y: 263, distance: 461.7
click at [1060, 263] on div "The Eco body care community on Reddit is seeking advice on various topics such …" at bounding box center [845, 221] width 466 height 152
copy div "The Eco body care community on Reddit is seeking advice on various topics such …"
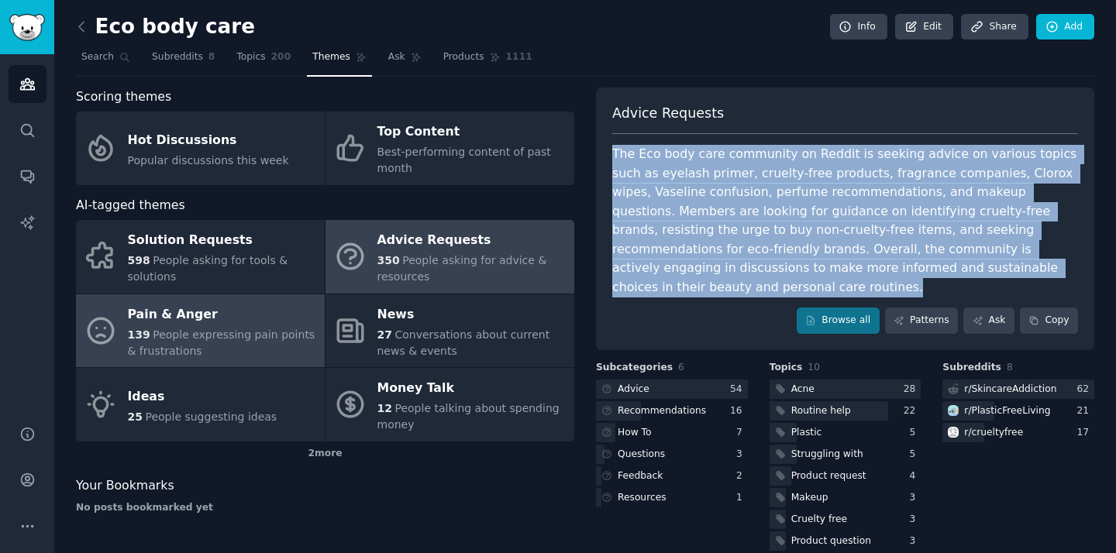
click at [237, 319] on div "Pain & Anger" at bounding box center [222, 314] width 189 height 25
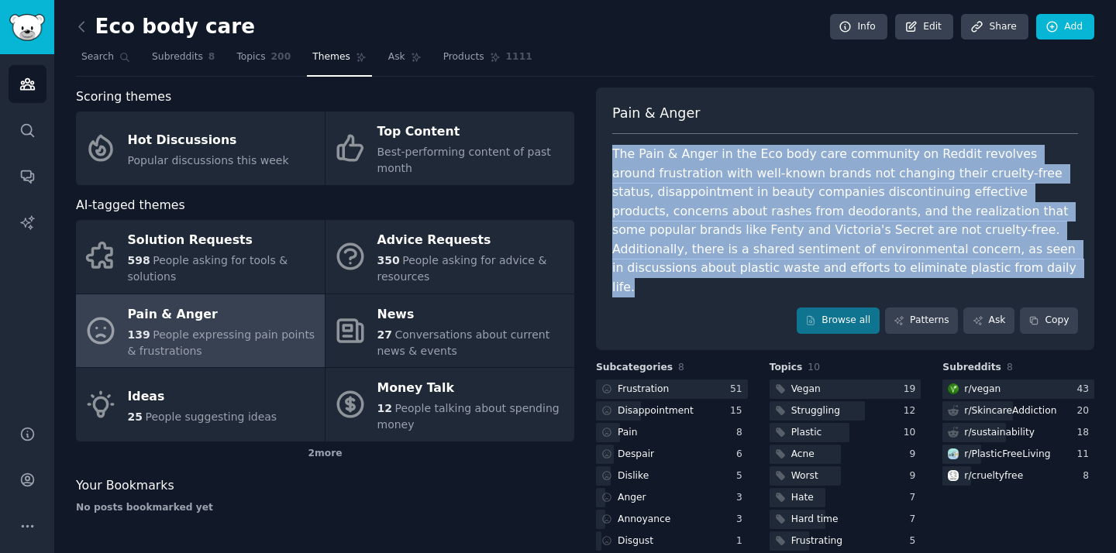
drag, startPoint x: 612, startPoint y: 160, endPoint x: 843, endPoint y: 269, distance: 254.8
click at [843, 269] on div "The Pain & Anger in the Eco body care community on Reddit revolves around frust…" at bounding box center [845, 221] width 466 height 152
copy div "The Pain & Anger in the Eco body care community on Reddit revolves around frust…"
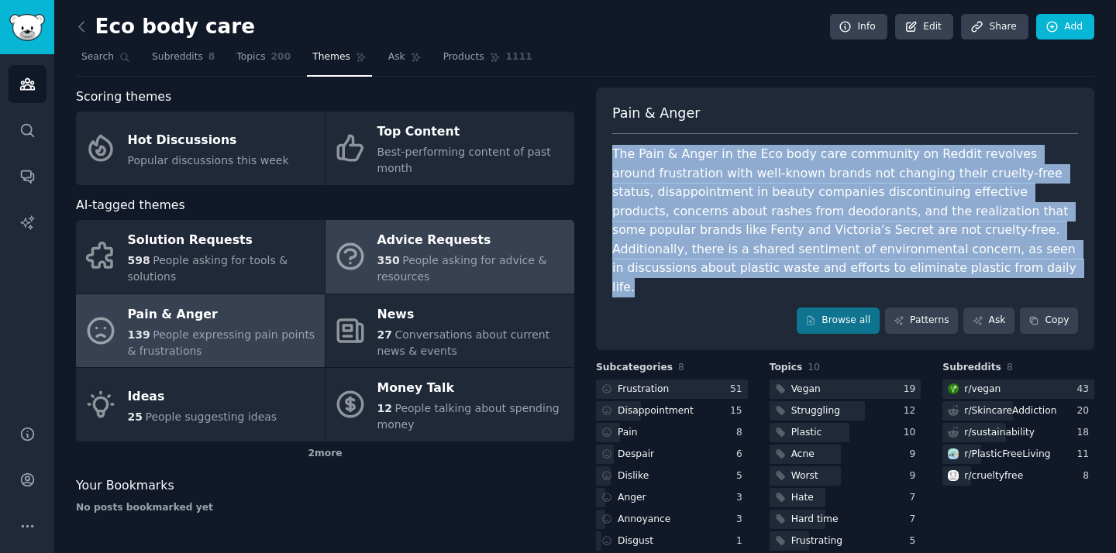
click at [476, 292] on link "Advice Requests 350 People asking for advice & resources" at bounding box center [450, 257] width 249 height 74
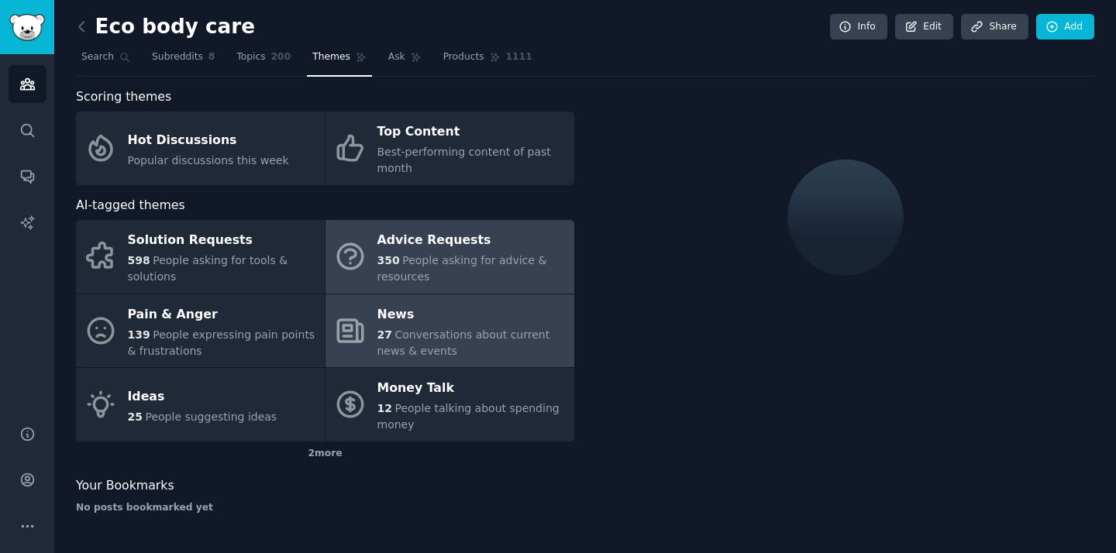
click at [455, 336] on span "Conversations about current news & events" at bounding box center [463, 343] width 173 height 29
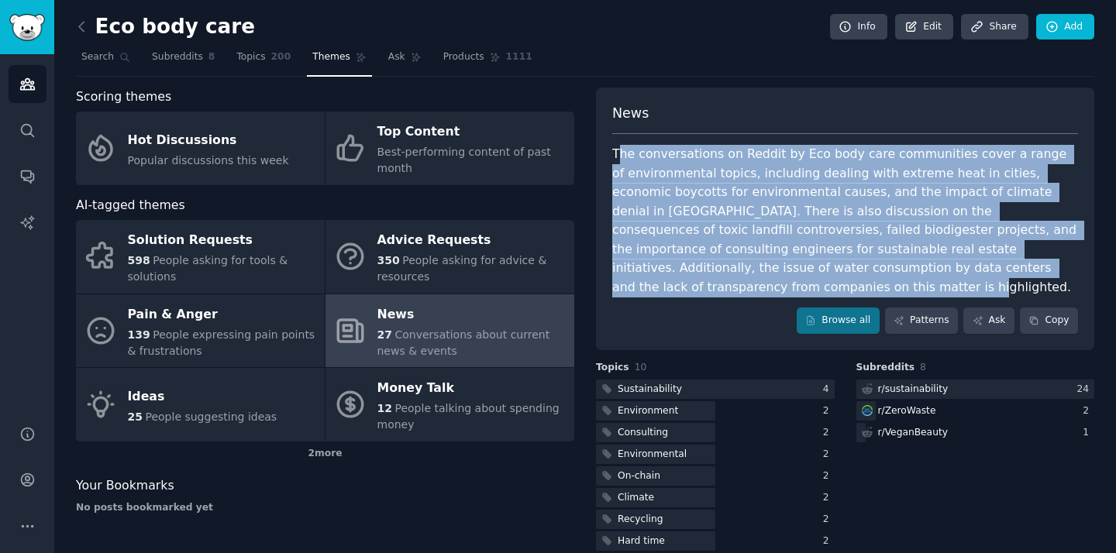
drag, startPoint x: 614, startPoint y: 150, endPoint x: 1036, endPoint y: 267, distance: 438.6
click at [1036, 267] on div "The conversations on Reddit by Eco body care communities cover a range of envir…" at bounding box center [845, 221] width 466 height 152
drag, startPoint x: 612, startPoint y: 153, endPoint x: 1070, endPoint y: 265, distance: 471.7
click at [1070, 265] on div "The conversations on Reddit by Eco body care communities cover a range of envir…" at bounding box center [845, 221] width 466 height 152
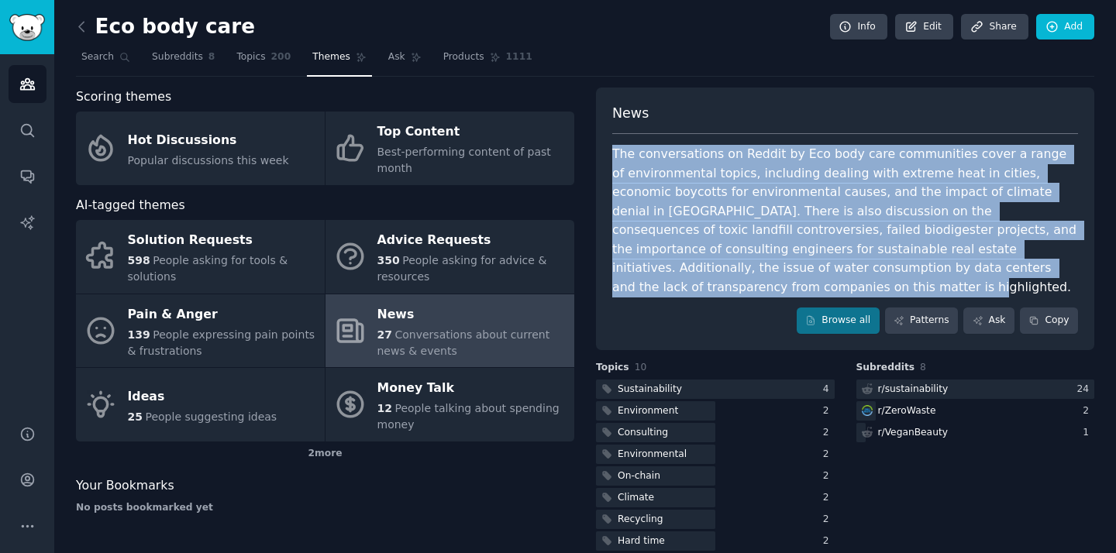
copy div "The conversations on Reddit by Eco body care communities cover a range of envir…"
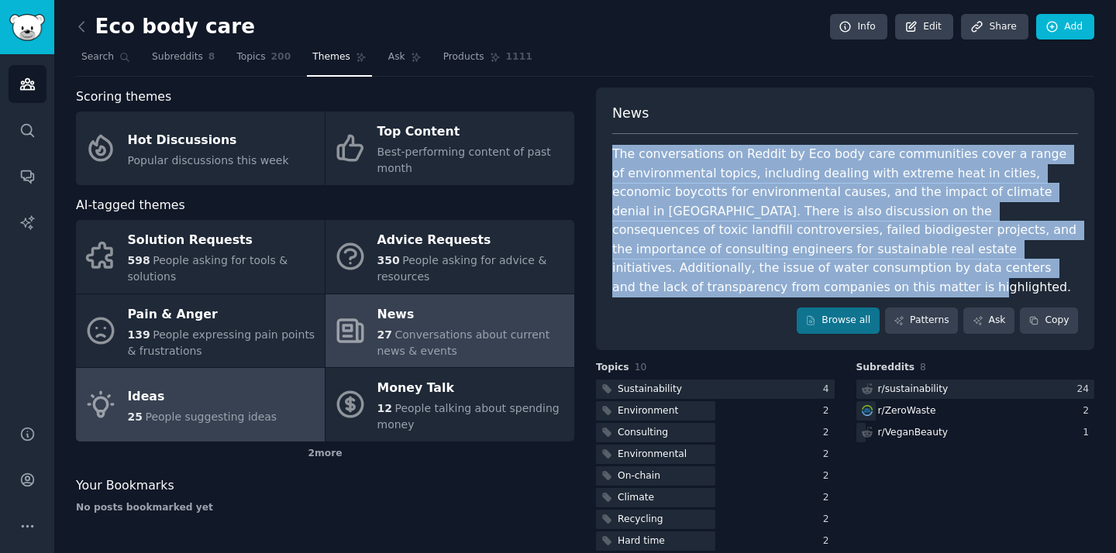
click at [241, 420] on span "People suggesting ideas" at bounding box center [211, 417] width 132 height 12
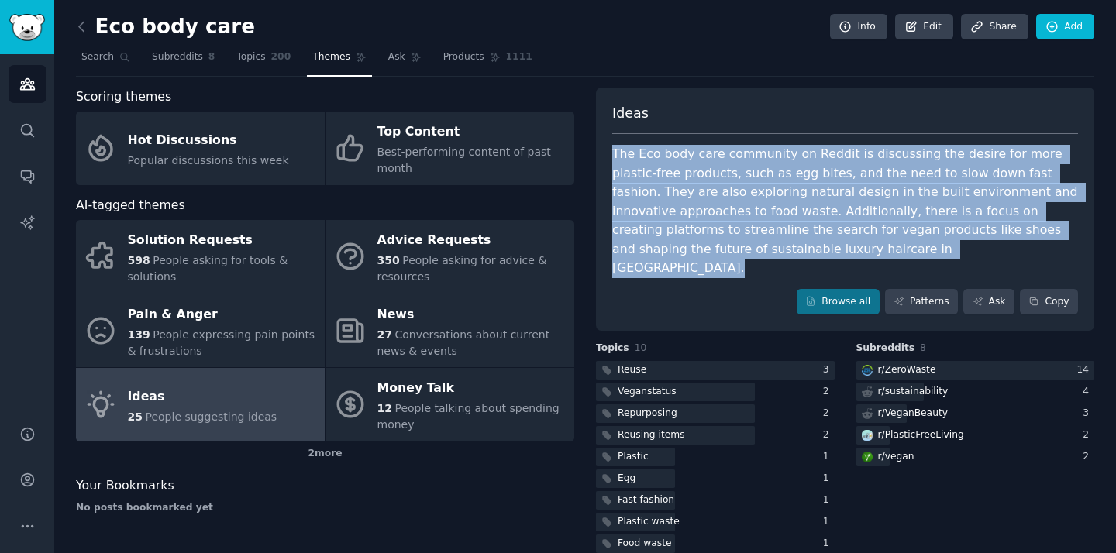
drag, startPoint x: 609, startPoint y: 153, endPoint x: 767, endPoint y: 263, distance: 192.2
click at [767, 263] on div "Ideas The Eco body care community on Reddit is discussing the desire for more p…" at bounding box center [845, 210] width 498 height 244
copy div "The Eco body care community on Reddit is discussing the desire for more plastic…"
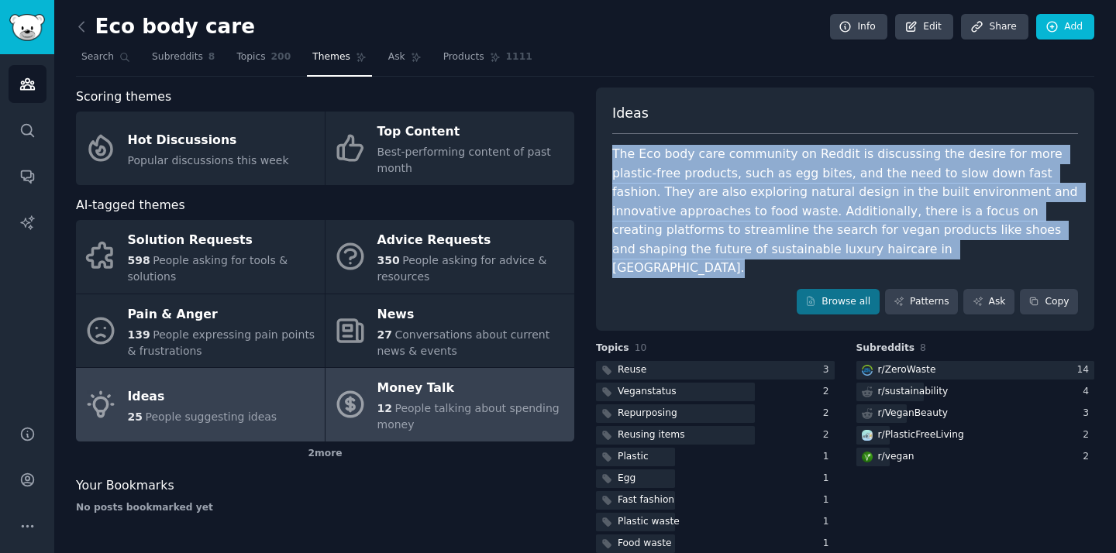
click at [384, 384] on div "Money Talk" at bounding box center [471, 389] width 189 height 25
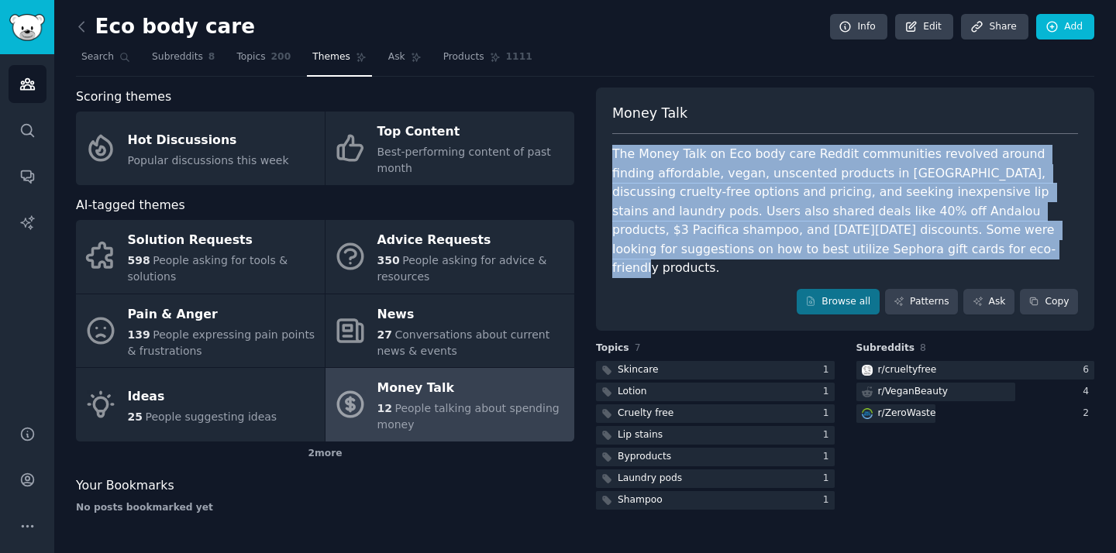
drag, startPoint x: 614, startPoint y: 153, endPoint x: 829, endPoint y: 244, distance: 233.4
click at [829, 244] on div "The Money Talk on Eco body care Reddit communities revolved around finding affo…" at bounding box center [845, 211] width 466 height 133
copy div "The Money Talk on Eco body care Reddit communities revolved around finding affo…"
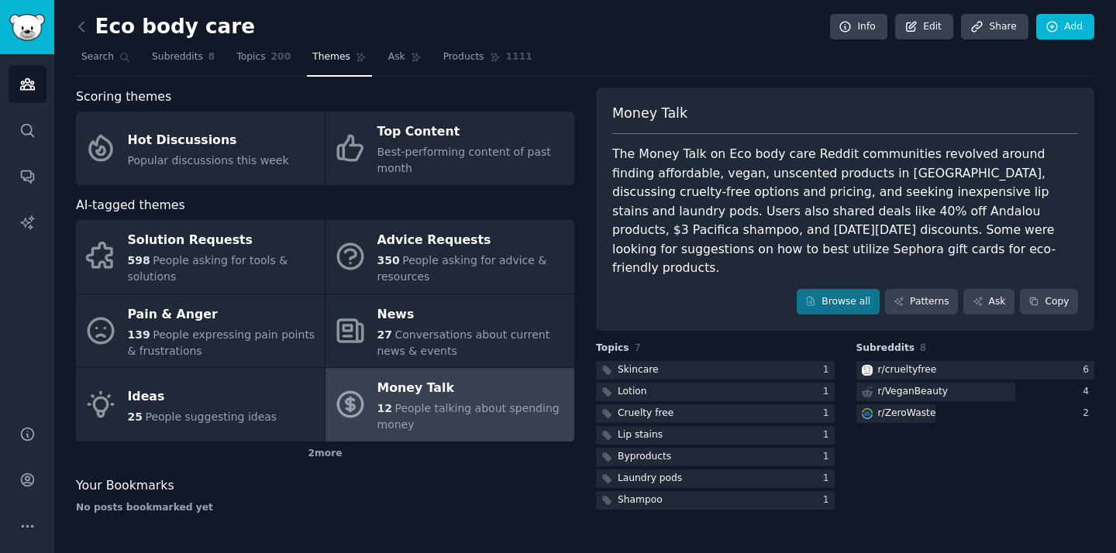
click at [666, 69] on nav "Search Subreddits 8 Topics 200 Themes Ask Products 1111" at bounding box center [585, 61] width 1019 height 32
